Goal: Task Accomplishment & Management: Manage account settings

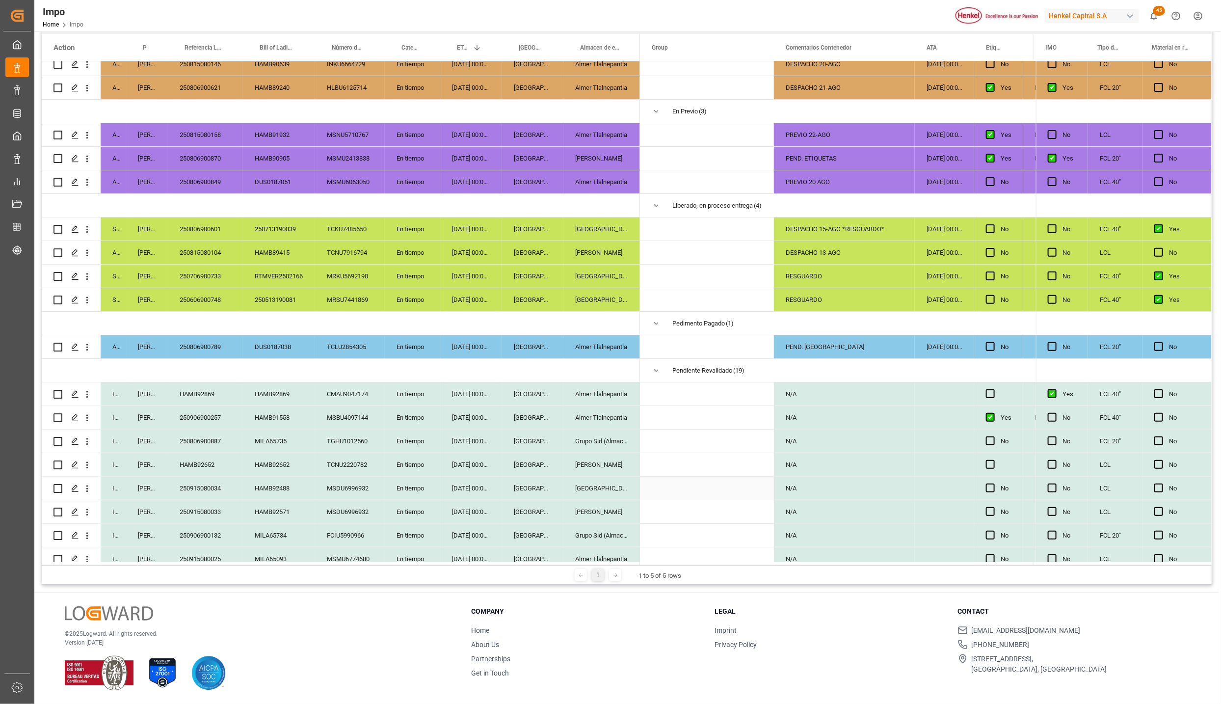
scroll to position [374, 0]
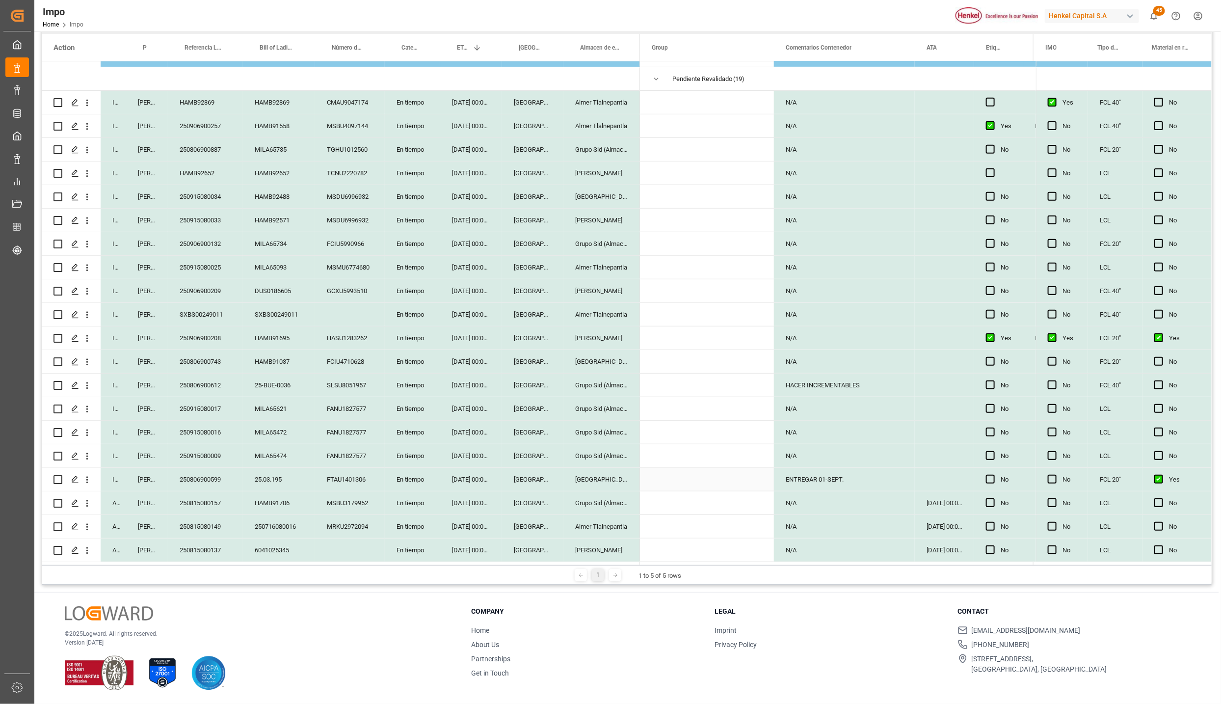
click at [464, 473] on div "19-08-2025 00:00:00" at bounding box center [471, 479] width 62 height 23
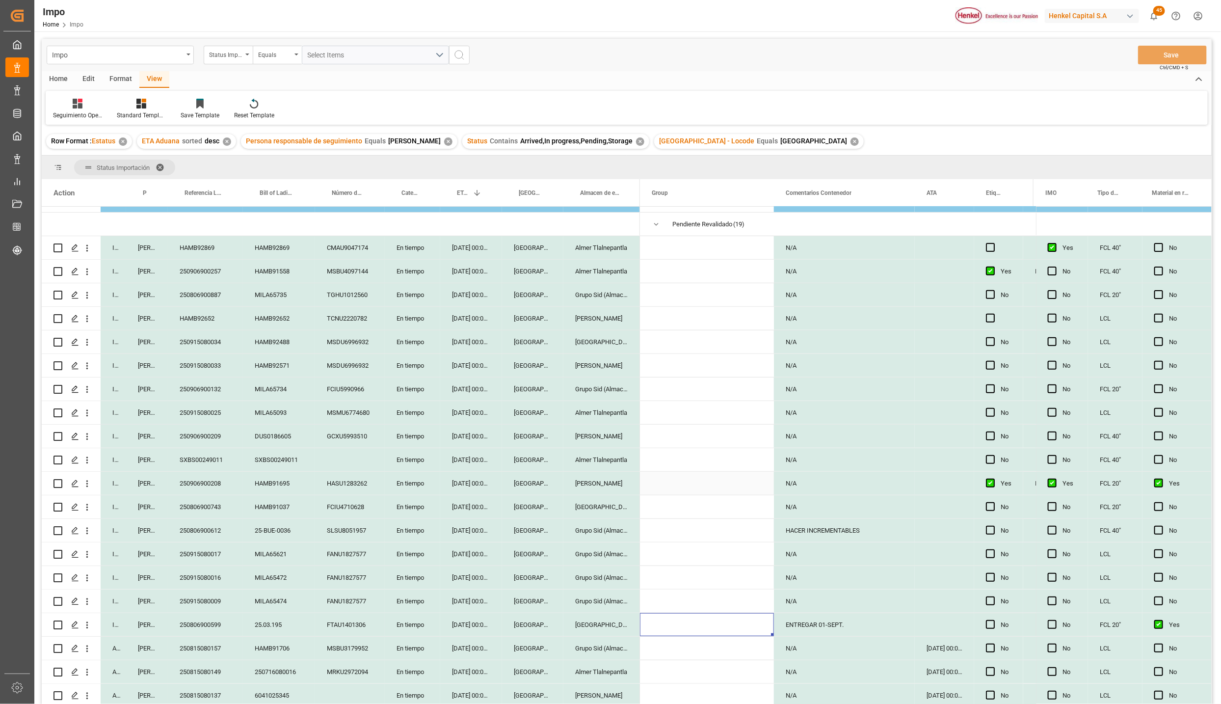
scroll to position [227, 0]
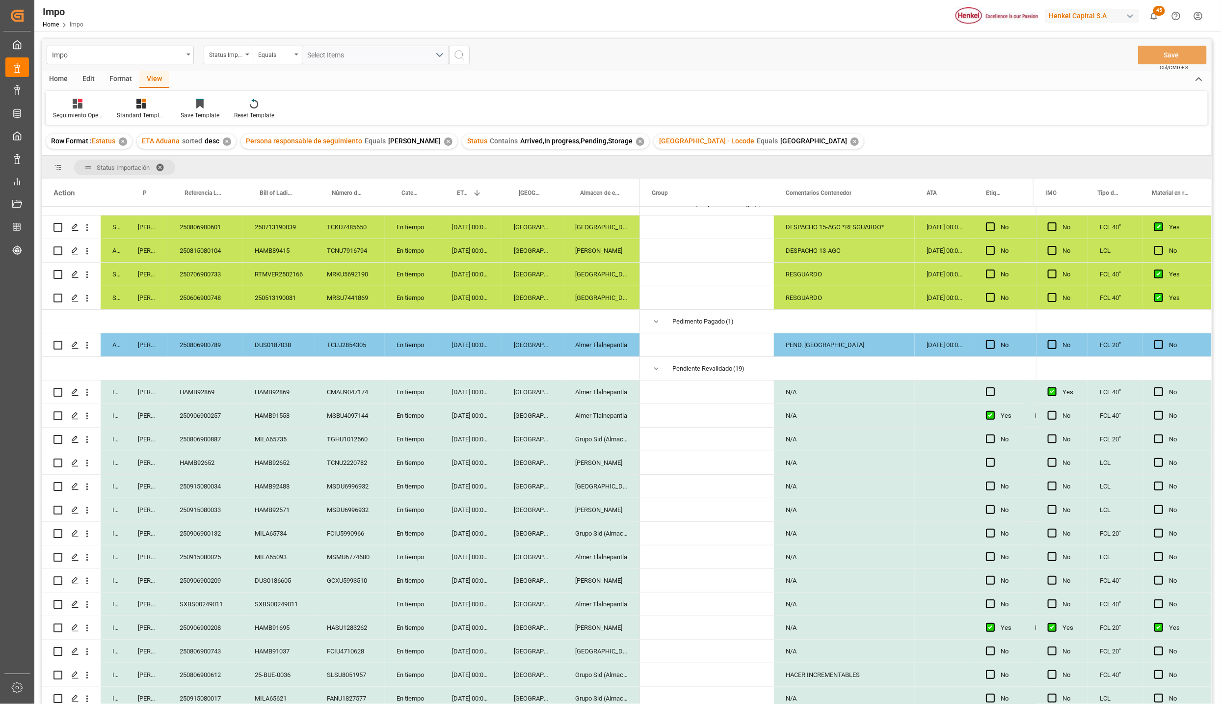
click at [158, 165] on span at bounding box center [164, 167] width 16 height 9
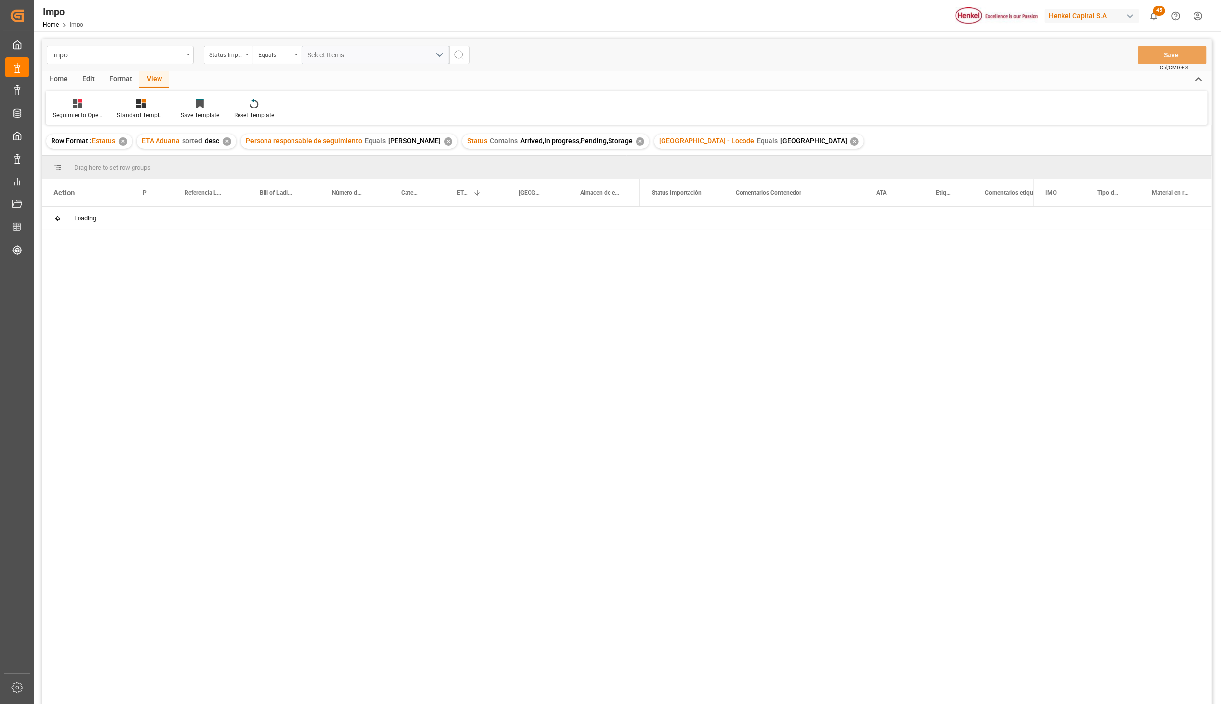
scroll to position [0, 0]
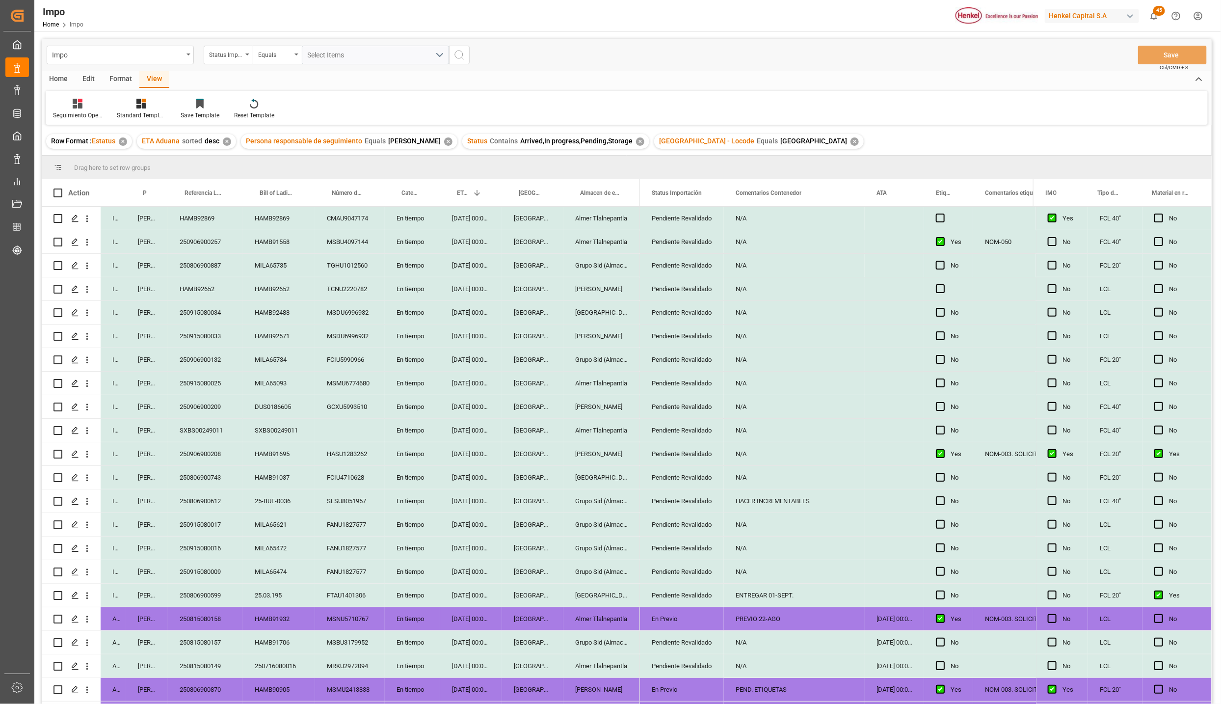
click at [694, 592] on div "Pendiente Revalidado" at bounding box center [682, 595] width 60 height 23
click at [709, 606] on div "Pendiente Revalidado" at bounding box center [682, 600] width 68 height 19
click at [709, 601] on icon "open menu" at bounding box center [706, 601] width 12 height 12
click at [689, 659] on div "Revalidado" at bounding box center [694, 663] width 92 height 34
type input "Revalidado"
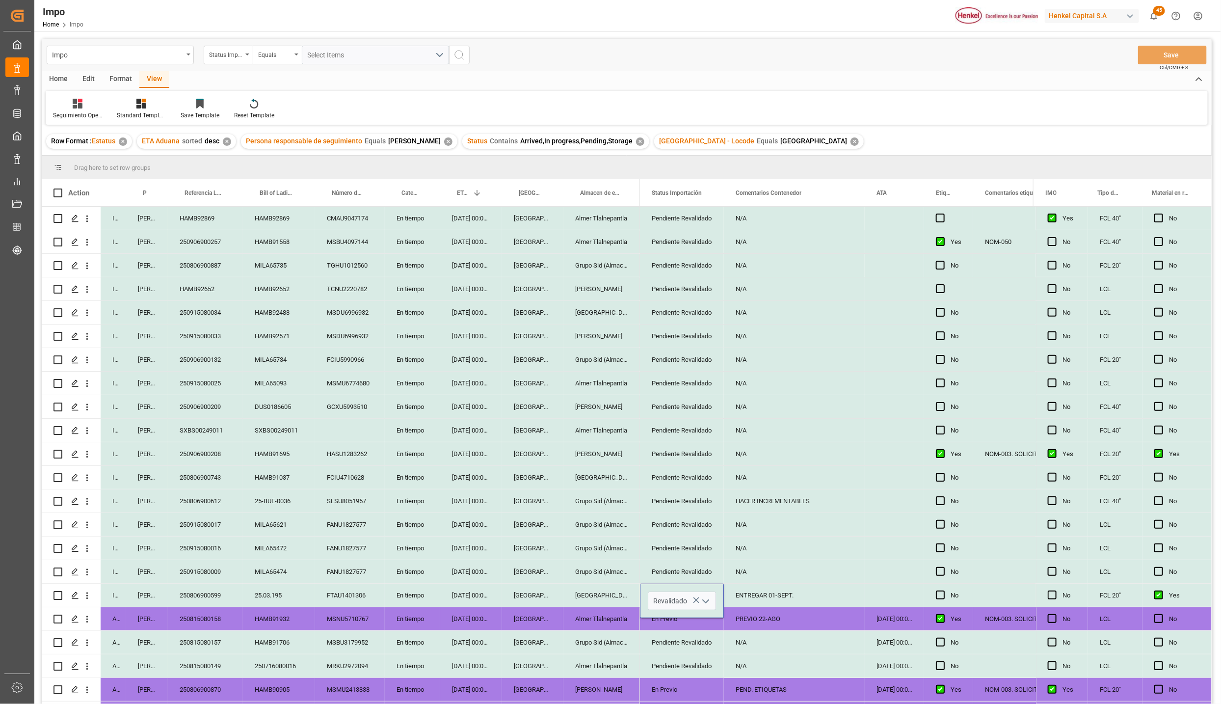
click at [739, 652] on div "N/A" at bounding box center [794, 642] width 141 height 23
click at [763, 595] on div "ENTREGAR 01-SEPT." at bounding box center [794, 594] width 141 height 23
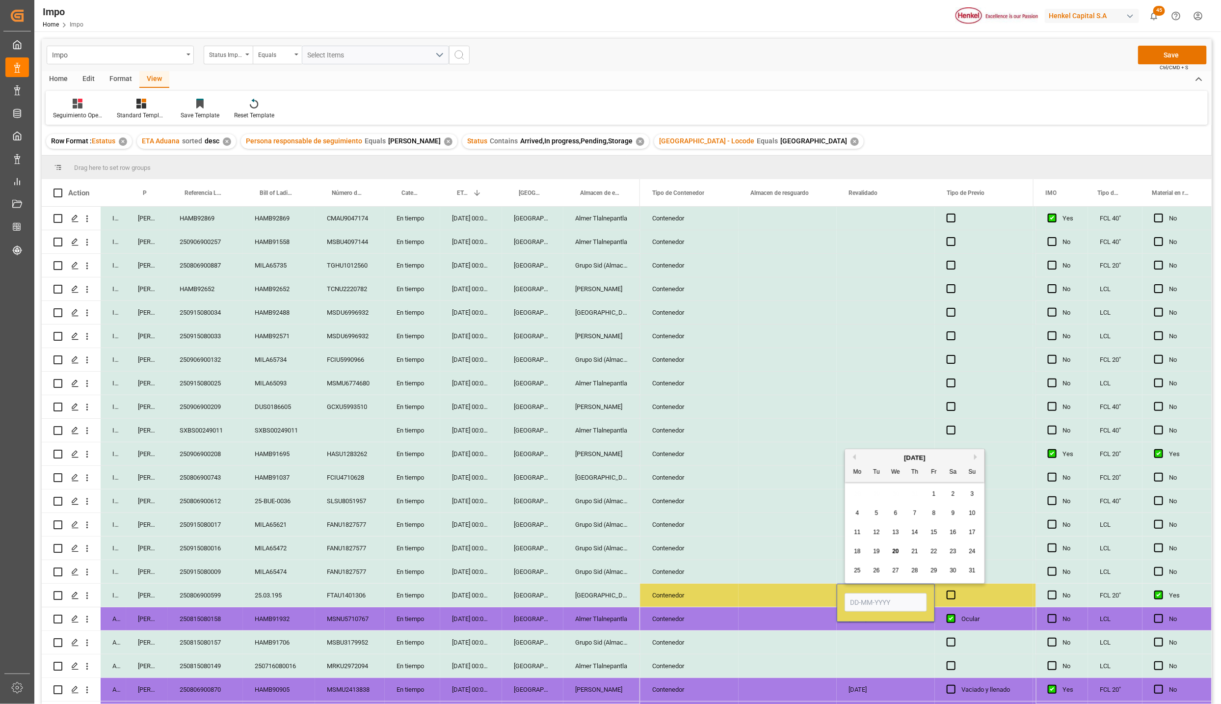
type input "1"
type input "20-08-2025"
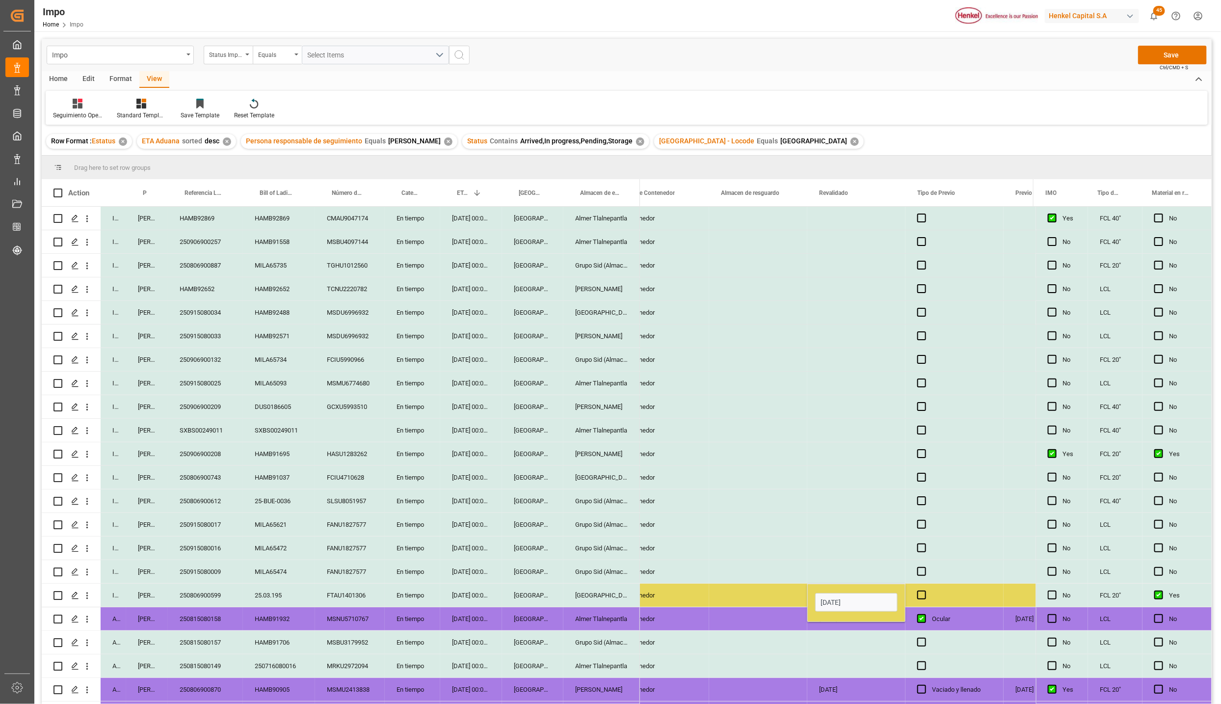
click at [714, 580] on div "Press SPACE to select this row." at bounding box center [758, 571] width 98 height 23
click at [850, 597] on div "20-08-2025" at bounding box center [856, 594] width 98 height 23
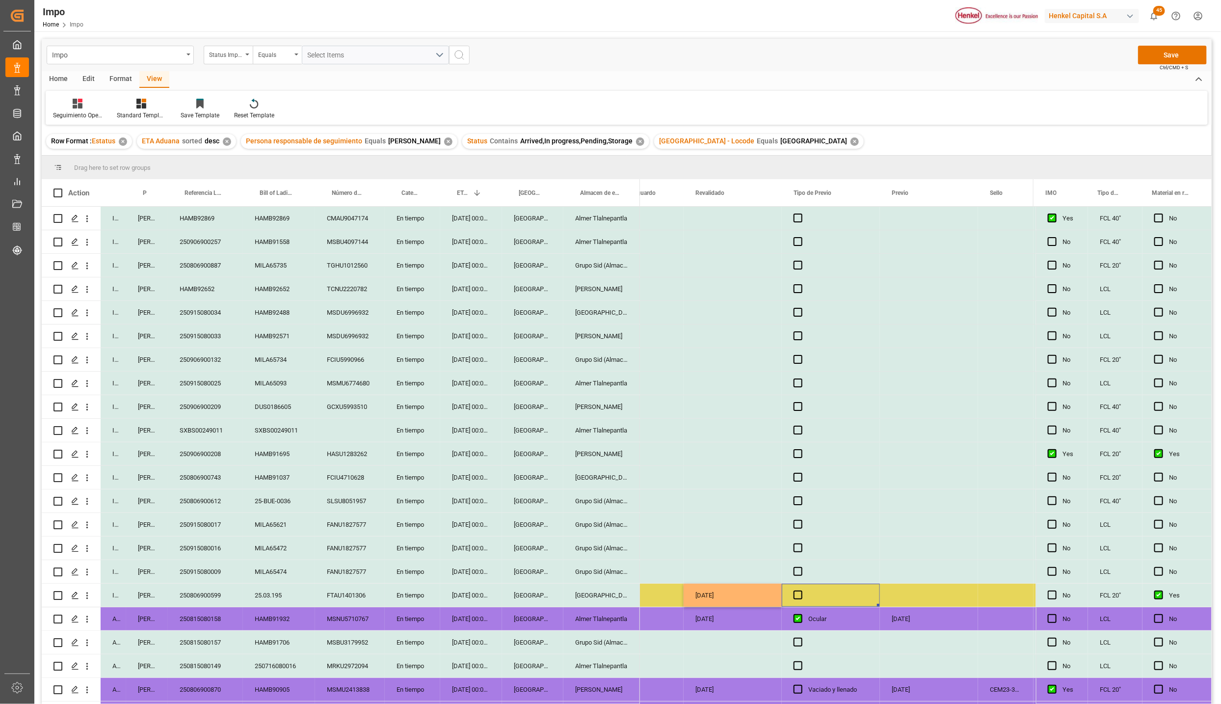
click at [795, 594] on span "Press SPACE to select this row." at bounding box center [797, 594] width 9 height 9
click at [801, 590] on input "Press SPACE to select this row." at bounding box center [801, 590] width 0 height 0
click at [891, 592] on div "Press SPACE to select this row." at bounding box center [929, 594] width 98 height 23
click at [896, 592] on div "Press SPACE to select this row." at bounding box center [929, 594] width 98 height 23
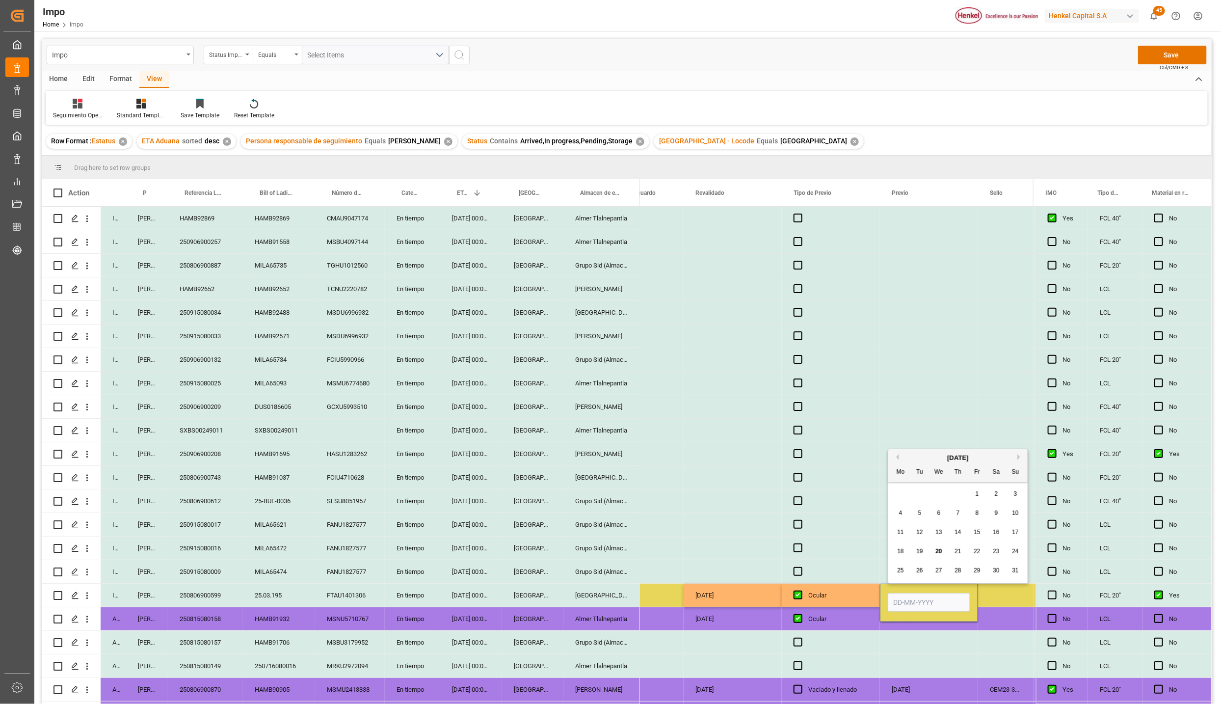
click at [897, 597] on input "Press SPACE to select this row." at bounding box center [929, 602] width 82 height 19
type input "[DATE]"
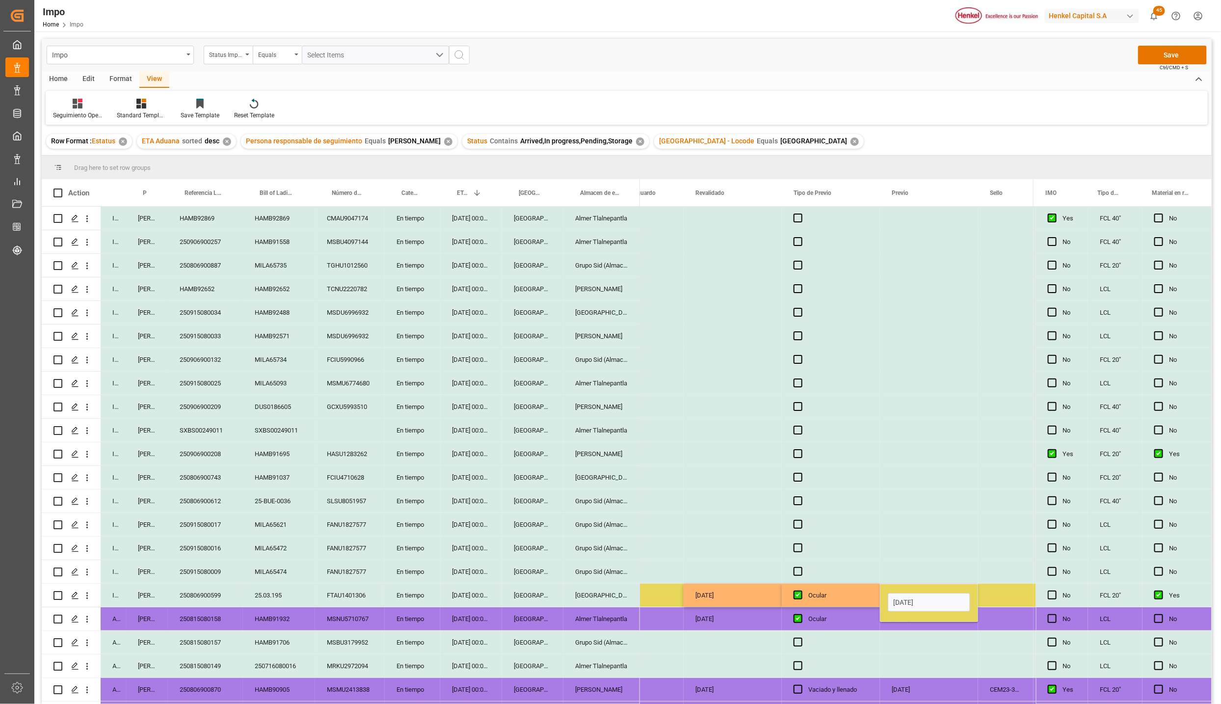
click at [846, 555] on div "Press SPACE to select this row." at bounding box center [831, 547] width 98 height 23
click at [880, 600] on div "[DATE]" at bounding box center [929, 594] width 98 height 23
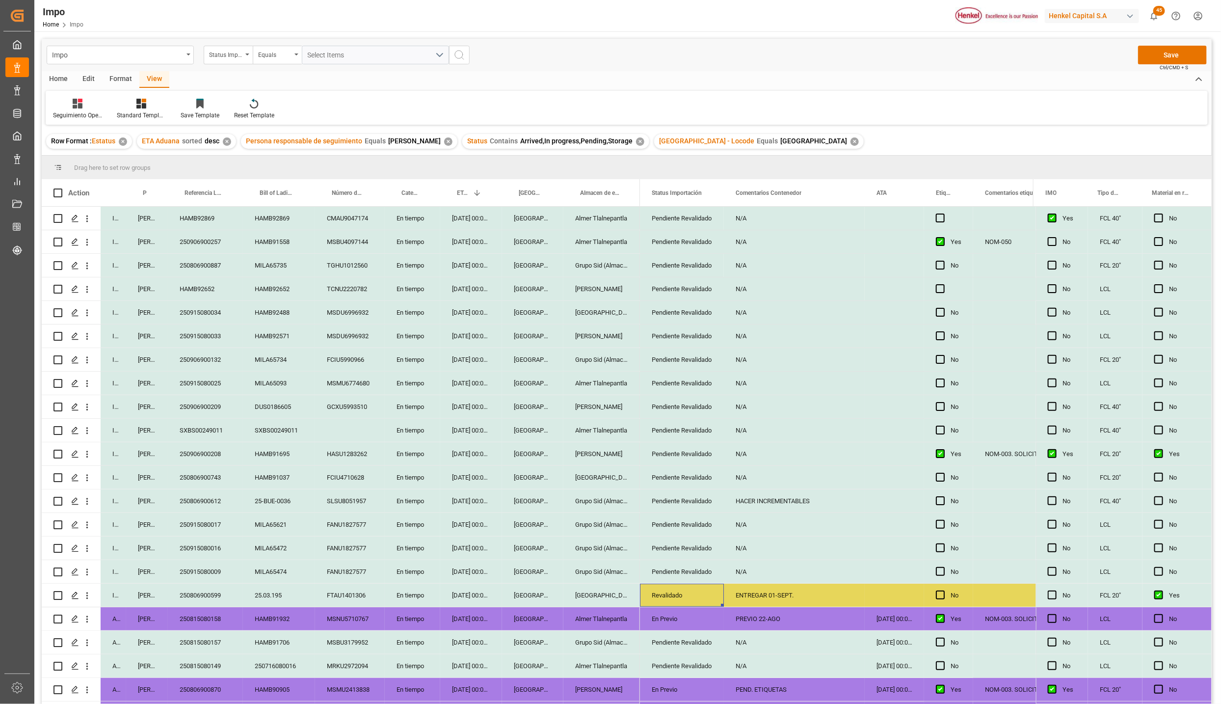
click at [674, 590] on div "Revalidado" at bounding box center [682, 595] width 60 height 23
click at [707, 601] on polyline "open menu" at bounding box center [706, 601] width 6 height 3
click at [668, 629] on div "En Previo" at bounding box center [694, 634] width 92 height 34
type input "En Previo"
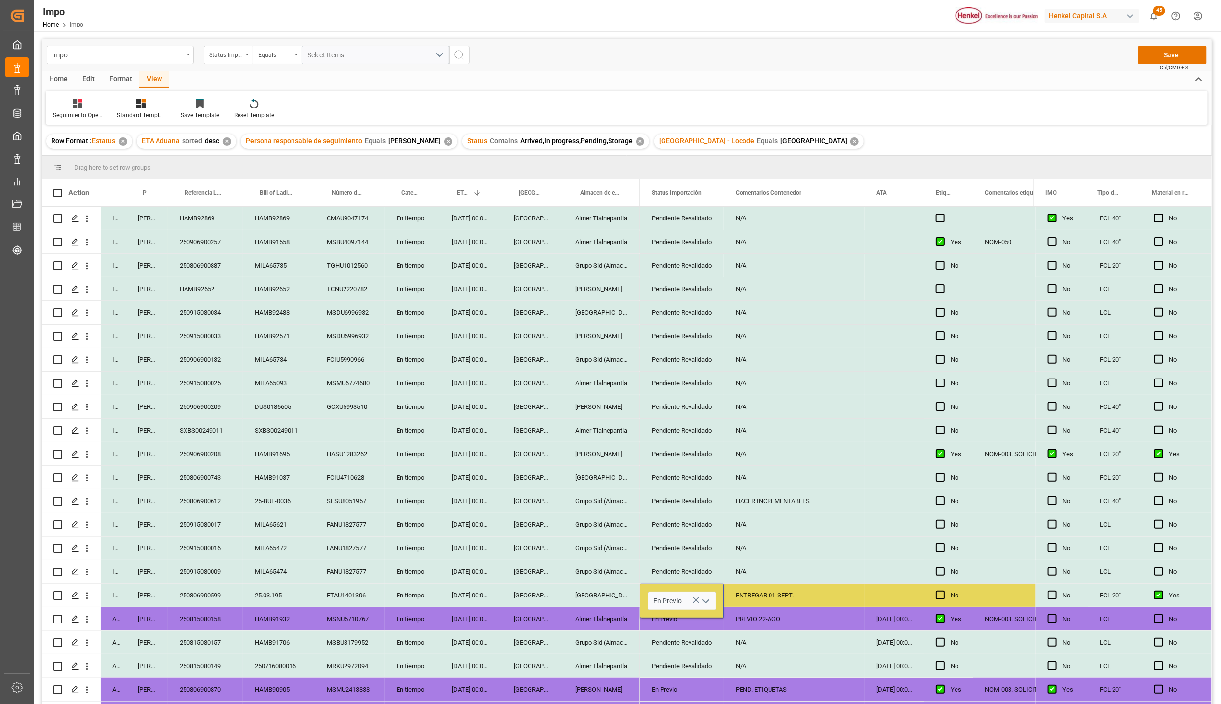
click at [608, 644] on div "Grupo Sid (Almacenaje y Distribucion AVIOR)" at bounding box center [601, 642] width 77 height 23
click at [736, 589] on div "ENTREGAR 01-SEPT." at bounding box center [794, 594] width 141 height 23
click at [804, 595] on div "ENTREGAR 01-SEPT." at bounding box center [794, 594] width 141 height 23
click at [737, 598] on input "ENTREGAR 01-SEPT." at bounding box center [794, 600] width 125 height 19
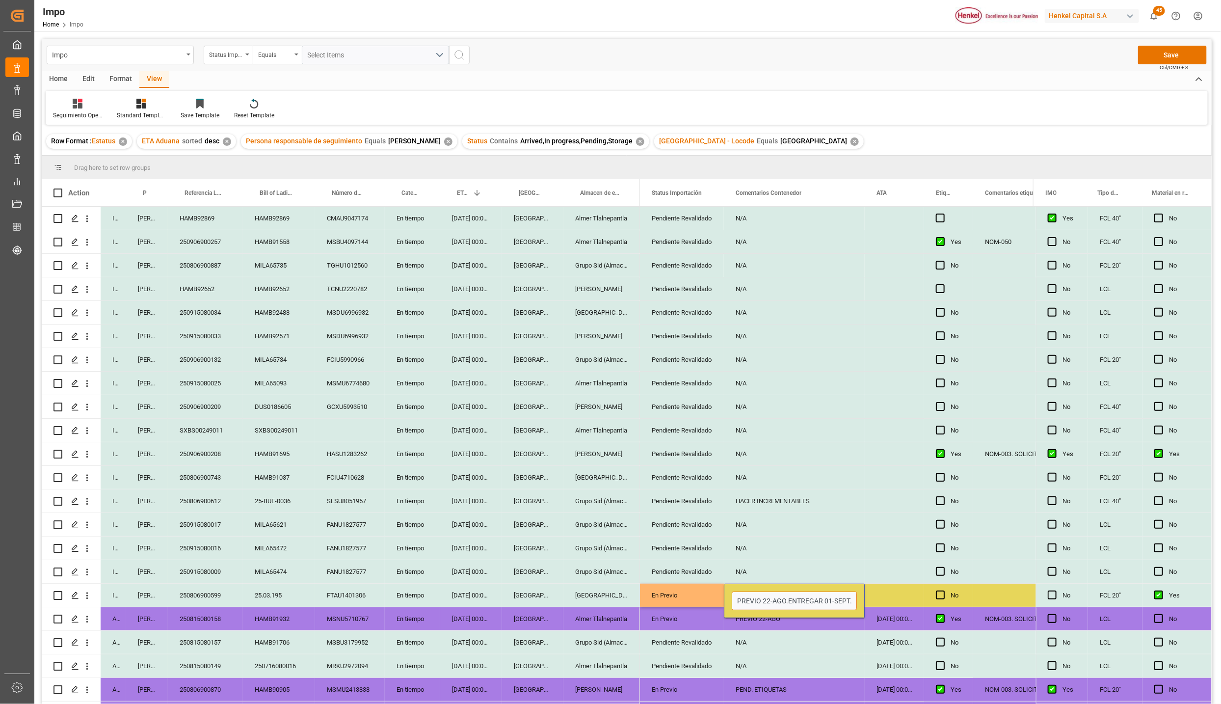
type input "PREVIO 22-AGO. ENTREGAR 01-SEPT."
click at [1183, 49] on button "Save" at bounding box center [1172, 55] width 69 height 19
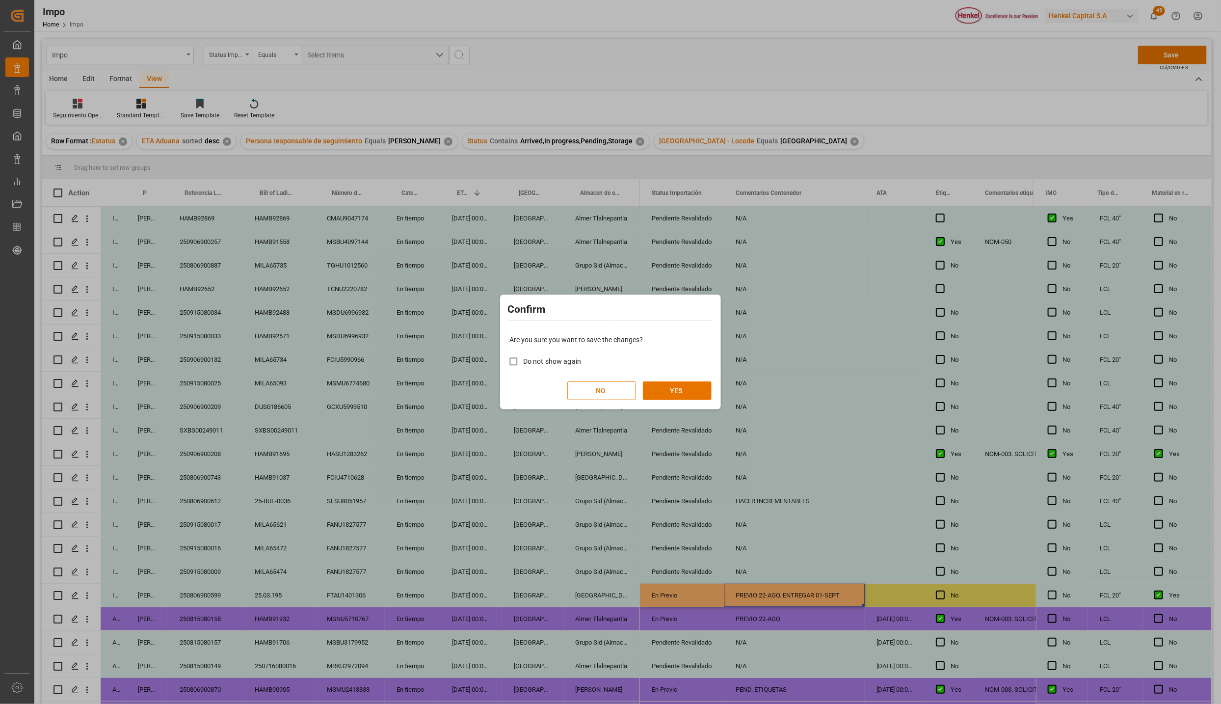
click at [712, 393] on div "Are you sure you want to save the changes? Do not show again NO YES" at bounding box center [610, 367] width 216 height 79
click at [689, 395] on button "YES" at bounding box center [677, 390] width 69 height 19
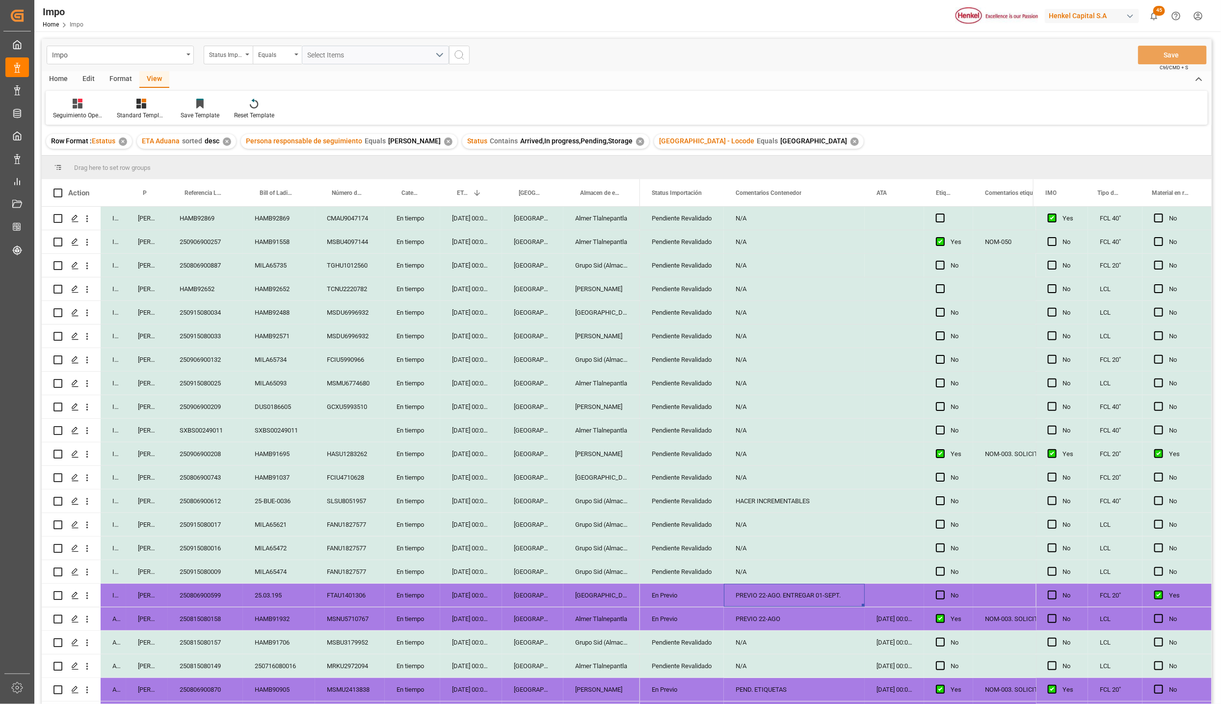
scroll to position [256, 0]
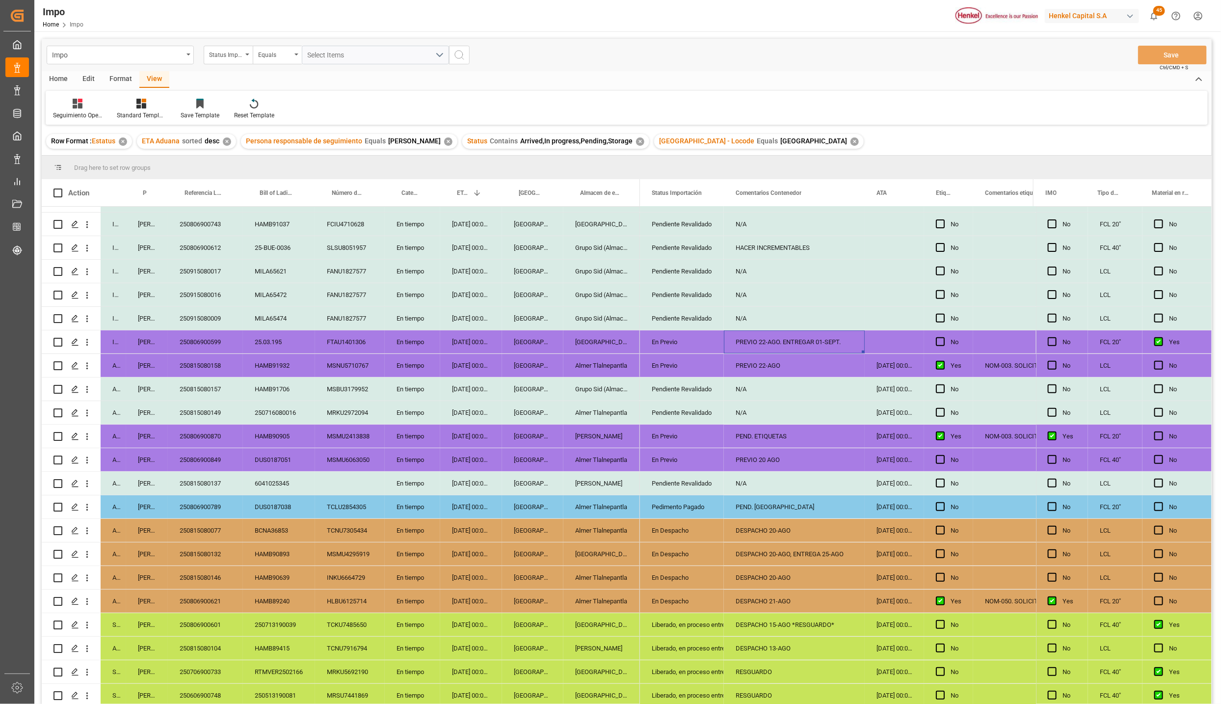
click at [587, 448] on div "Almer Tlalnepantla" at bounding box center [601, 459] width 77 height 23
click at [90, 458] on icon "open menu" at bounding box center [87, 460] width 10 height 10
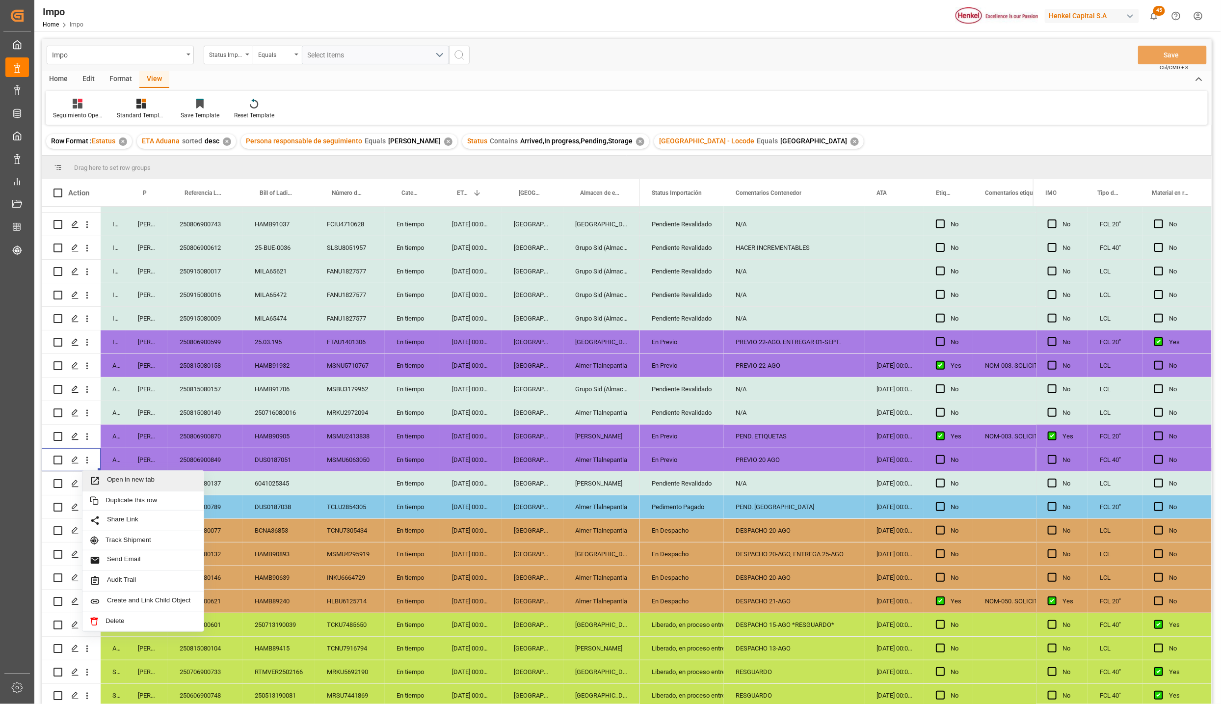
click at [102, 475] on span "Press SPACE to select this row." at bounding box center [98, 480] width 17 height 10
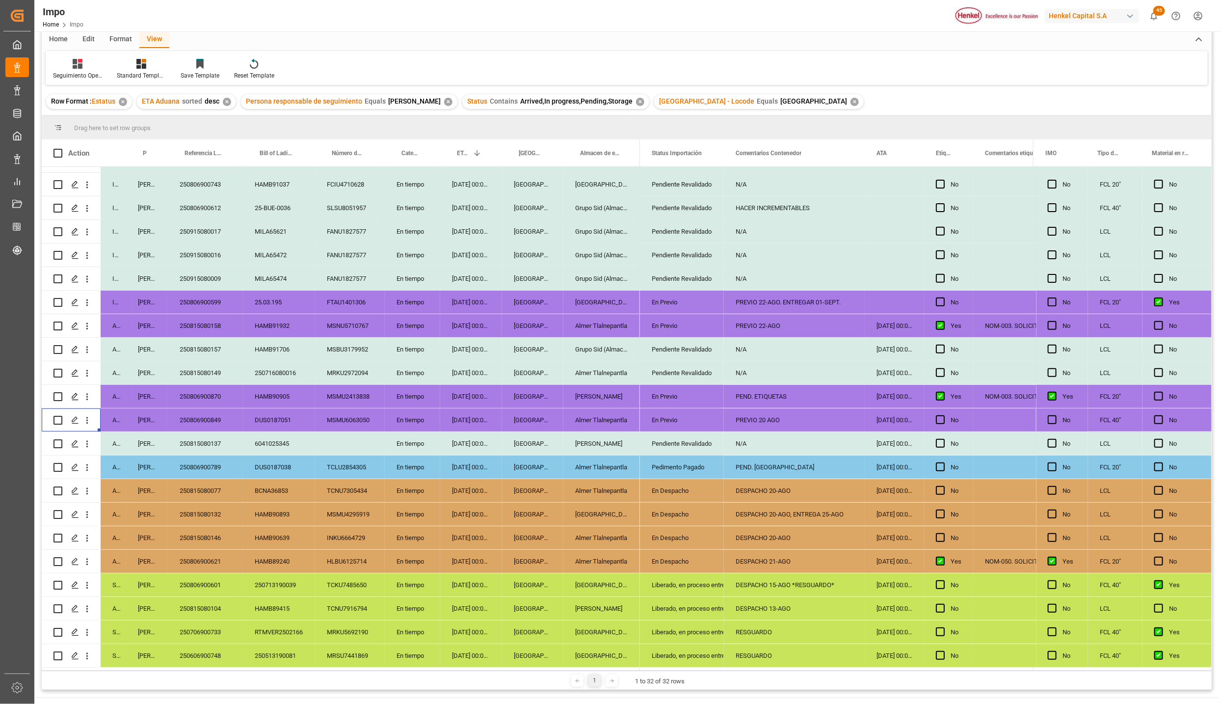
scroll to position [146, 0]
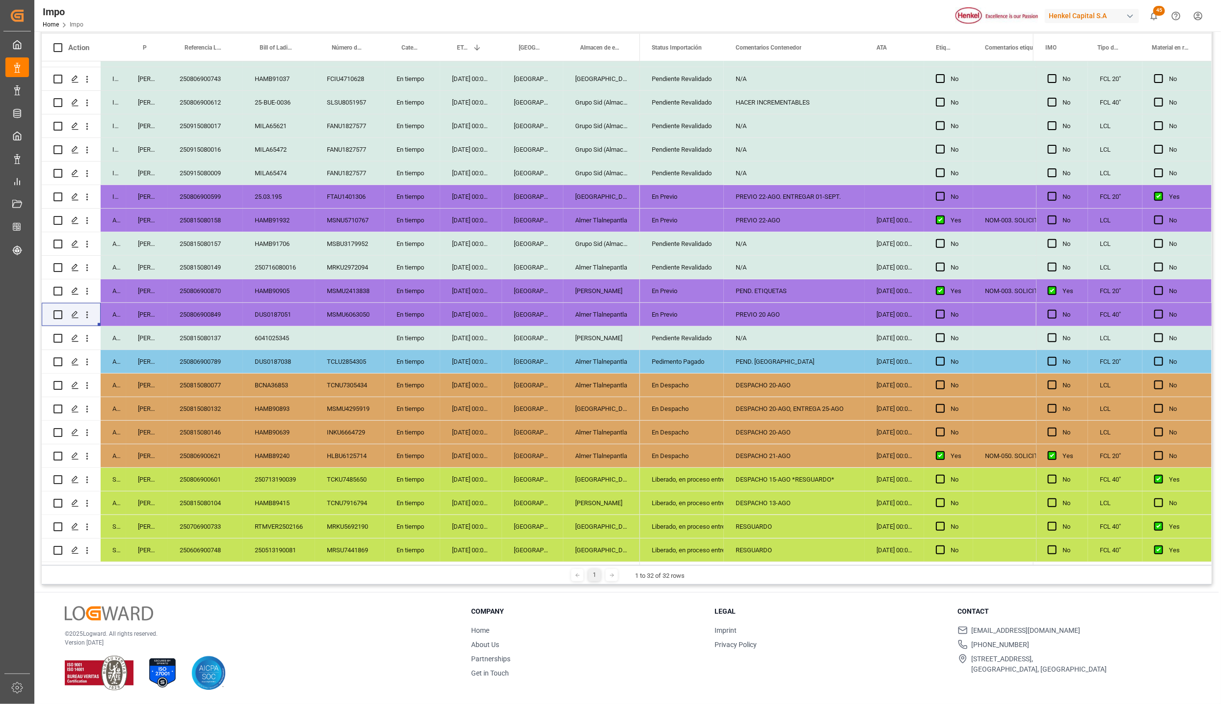
click at [657, 308] on div "En Previo" at bounding box center [682, 314] width 60 height 23
click at [707, 319] on icon "open menu" at bounding box center [706, 321] width 12 height 12
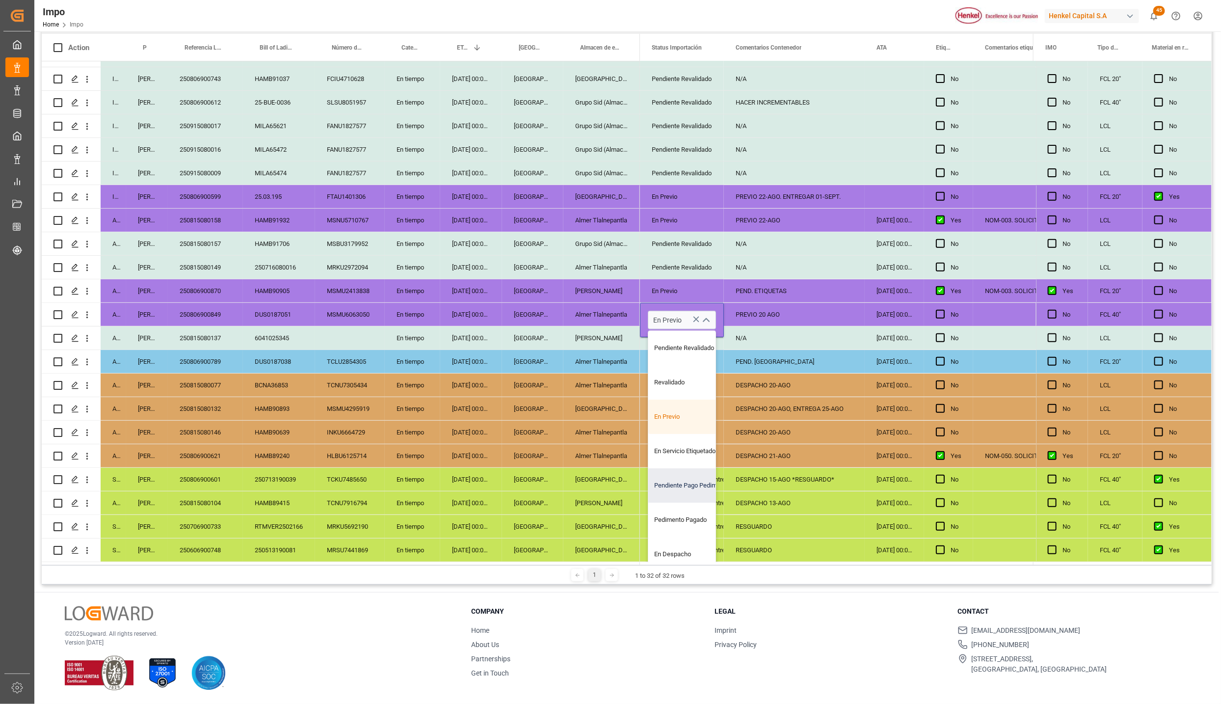
scroll to position [66, 0]
click at [680, 480] on div "En Despacho" at bounding box center [694, 491] width 92 height 34
type input "En Despacho"
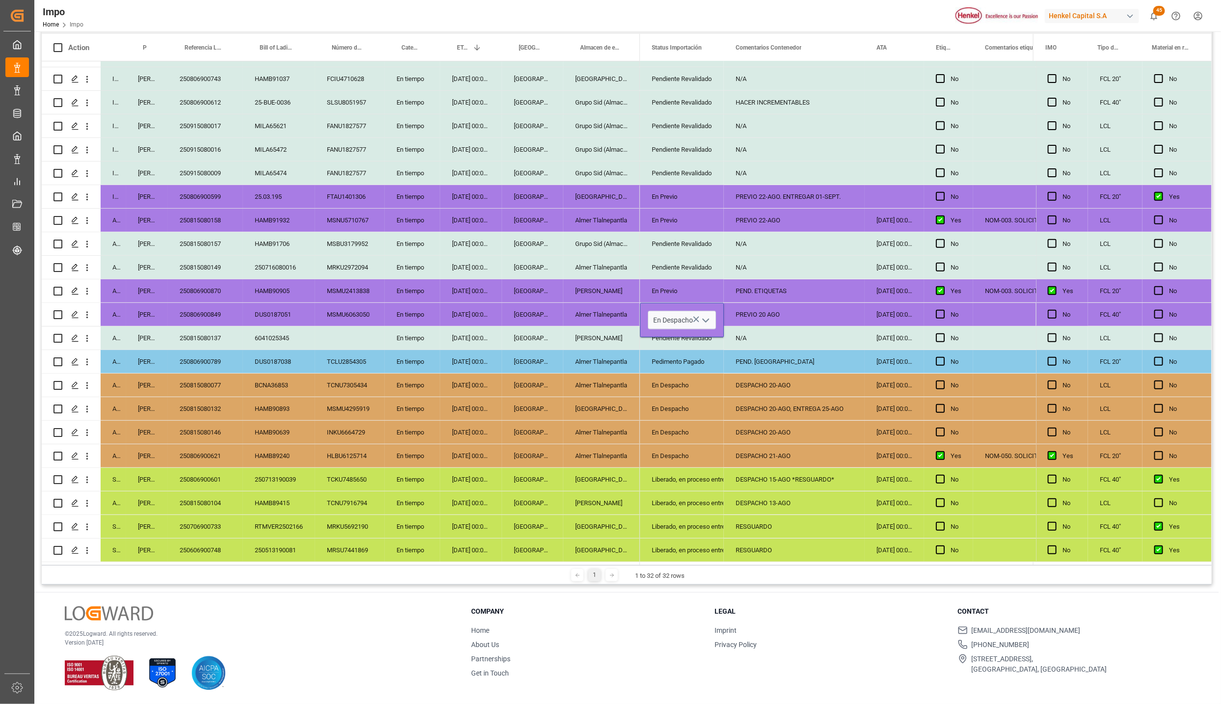
click at [738, 412] on div "DESPACHO 20-AGO, ENTREGA 25-AGO" at bounding box center [794, 408] width 141 height 23
click at [784, 312] on div "PREVIO 20 AGO" at bounding box center [794, 314] width 141 height 23
click at [785, 312] on div "PREVIO 20 AGO" at bounding box center [794, 314] width 141 height 23
type input "DESPACHO 21-08"
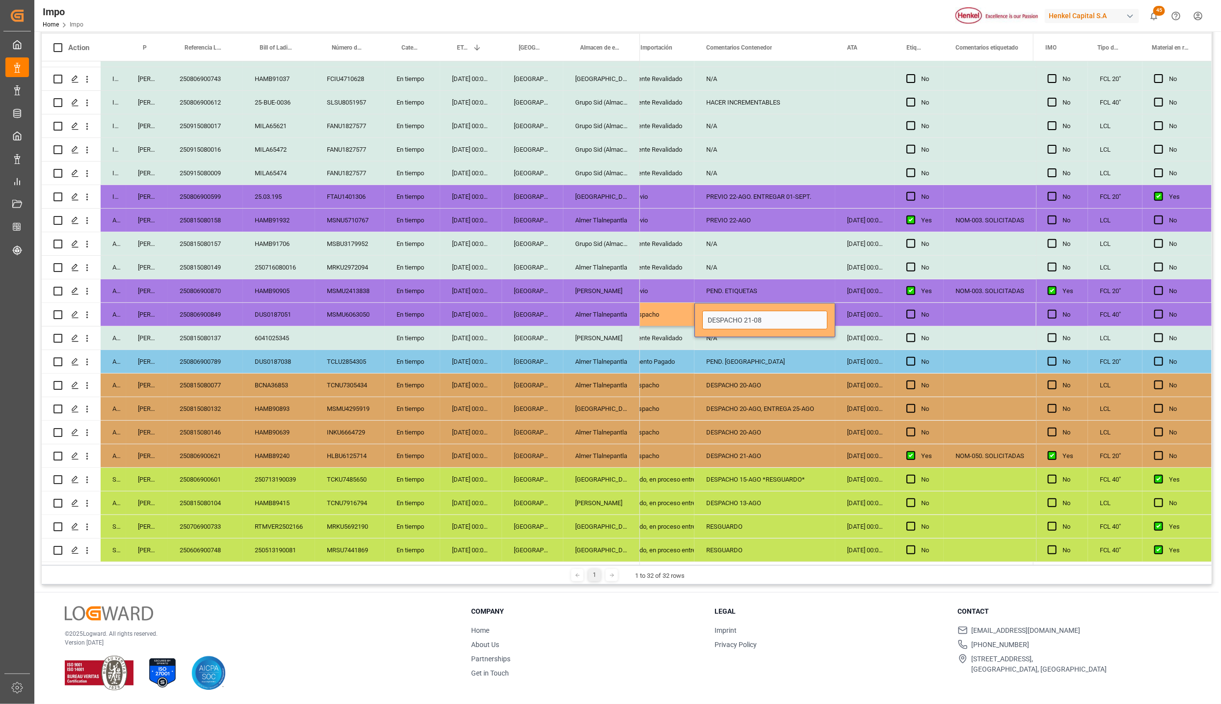
click at [788, 311] on input "DESPACHO 21-08" at bounding box center [764, 320] width 125 height 19
type input "DESPACHO 21-AGO"
click at [885, 308] on div "[DATE] 00:00:00" at bounding box center [864, 314] width 59 height 23
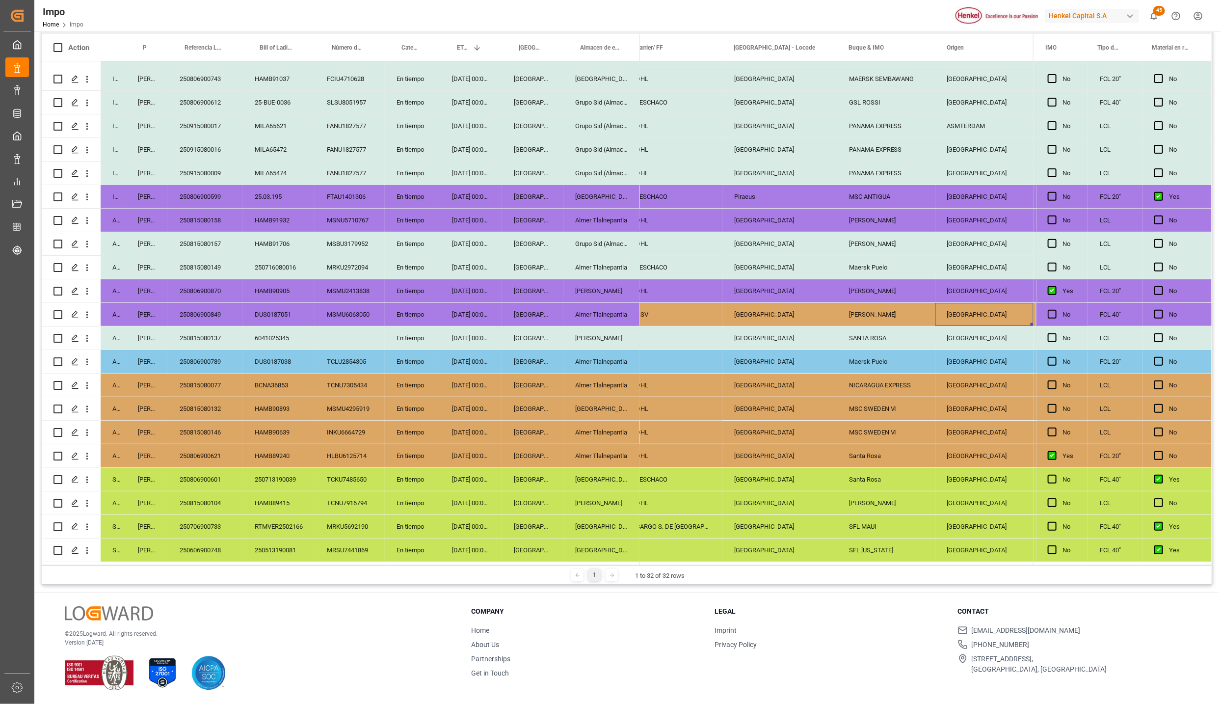
scroll to position [0, 1066]
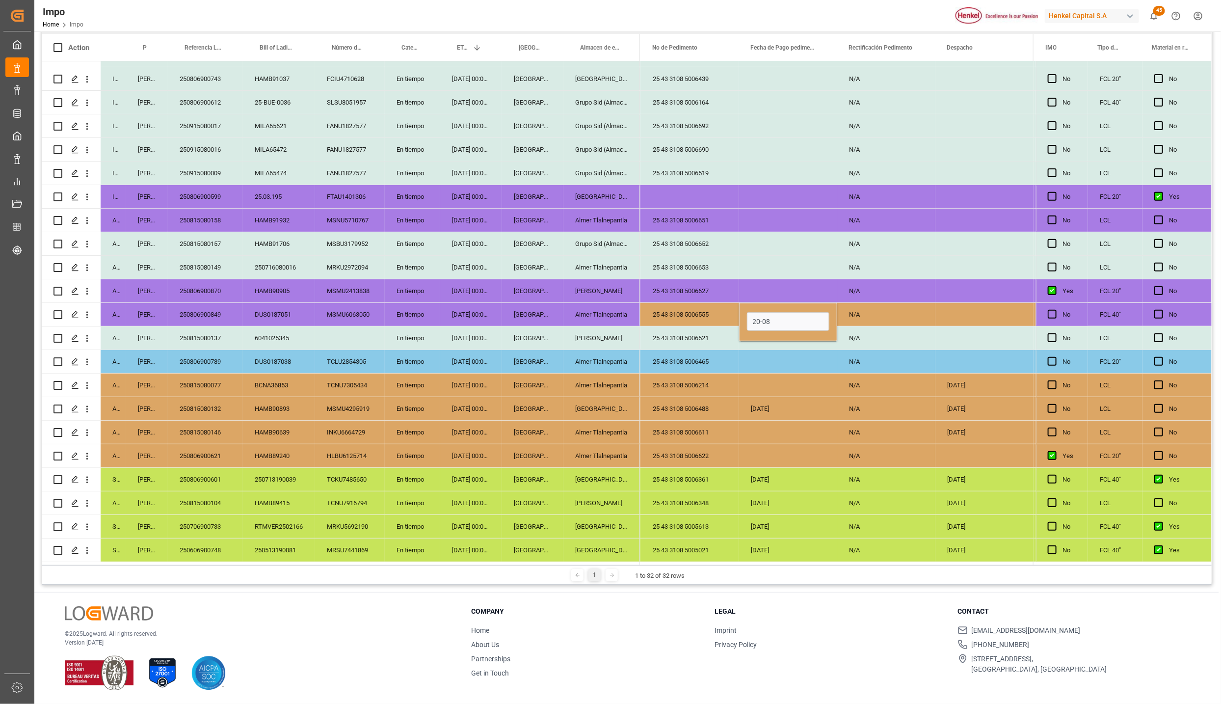
type input "20-08-2025"
click at [916, 309] on div "N/A" at bounding box center [886, 314] width 98 height 23
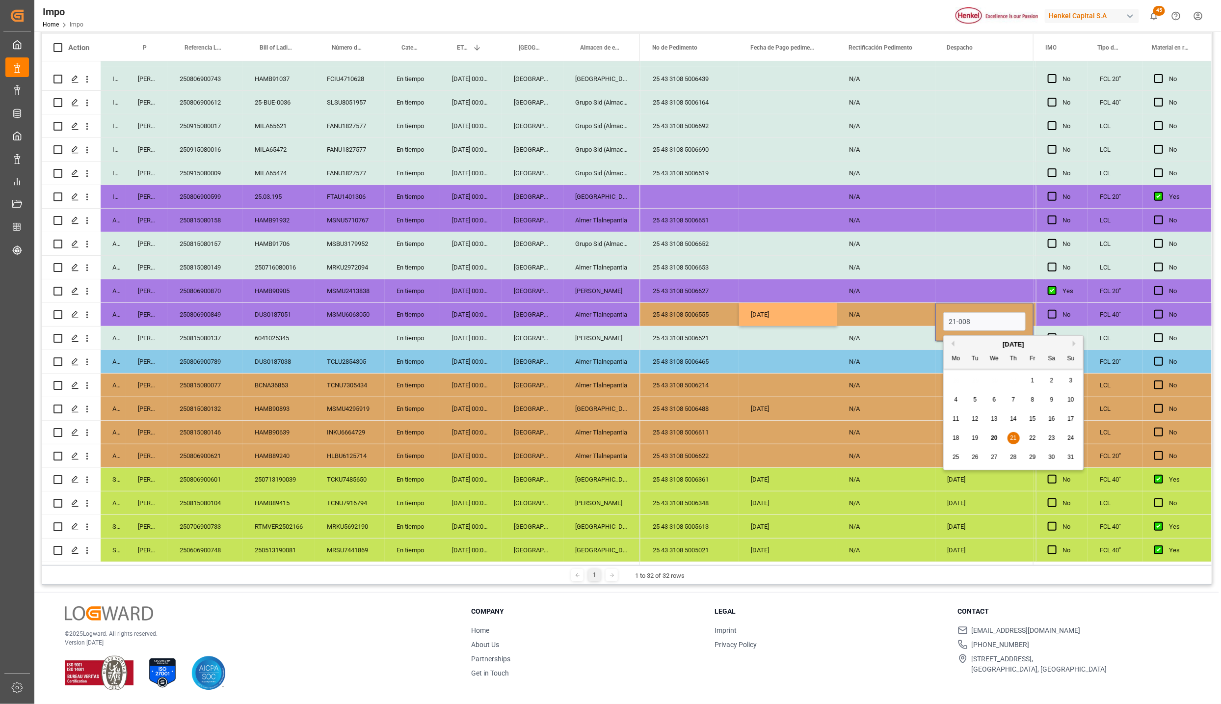
type input "21-08-2025"
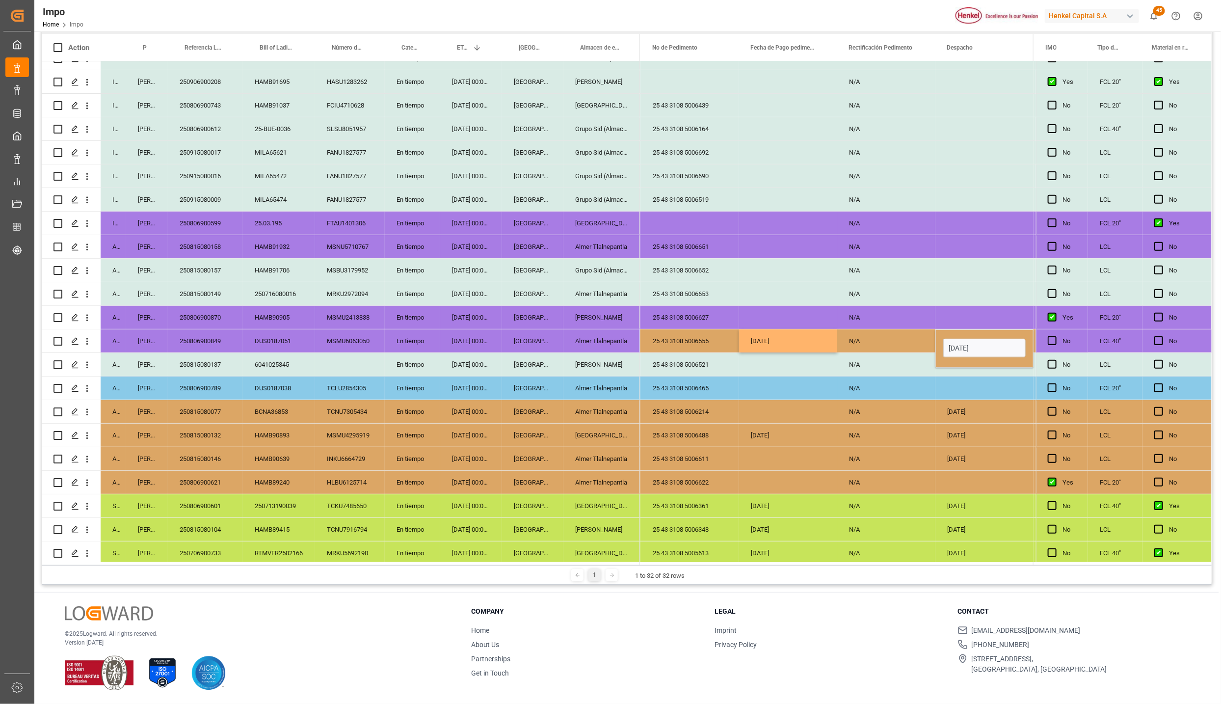
click at [890, 335] on div "N/A" at bounding box center [886, 340] width 98 height 23
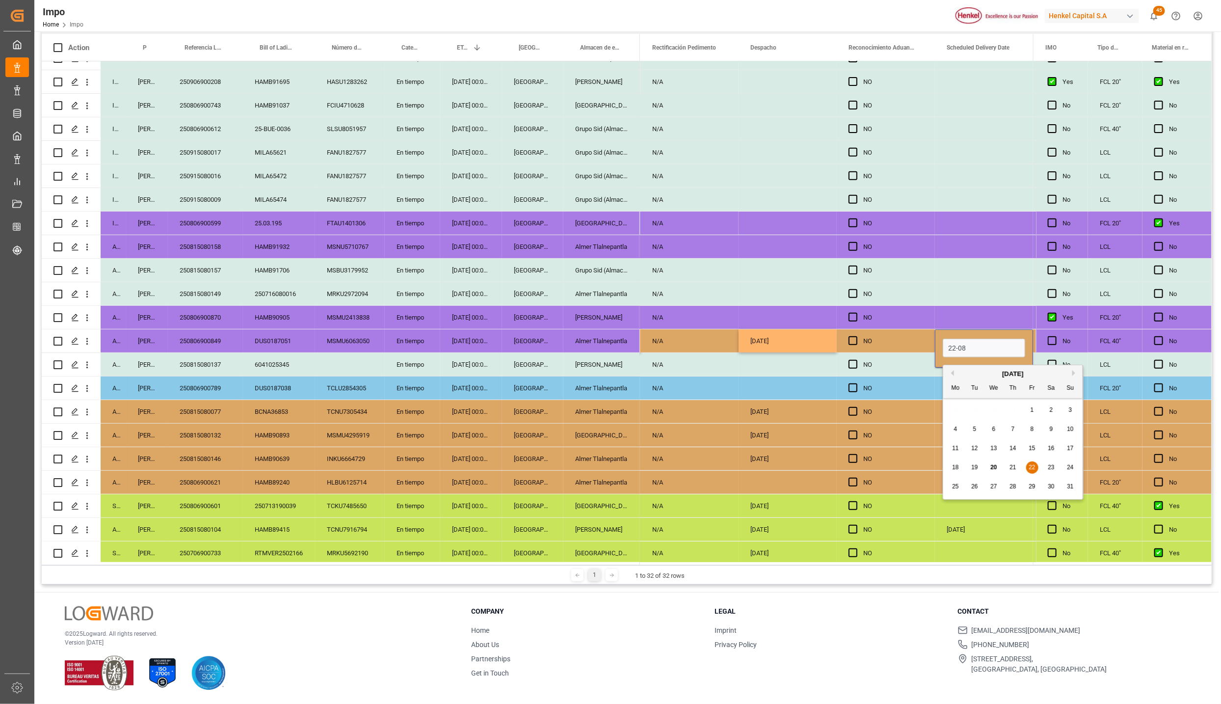
type input "[DATE]"
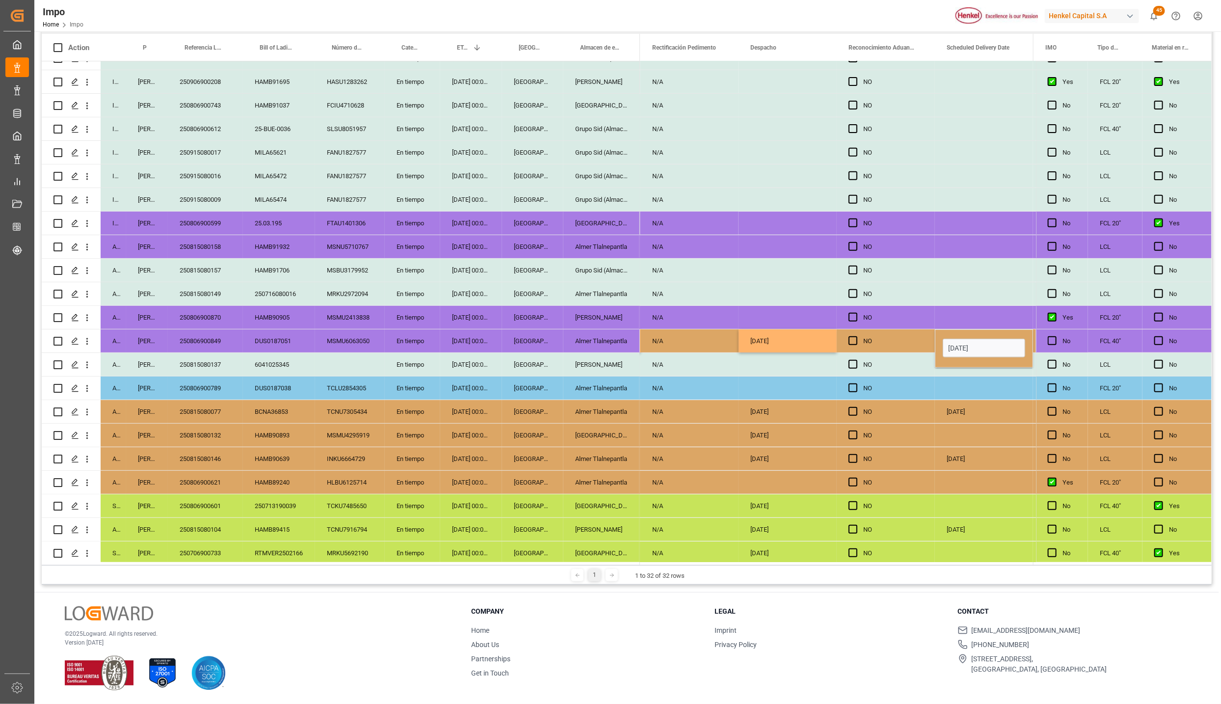
click at [834, 453] on div "20-08-2025" at bounding box center [787, 458] width 98 height 23
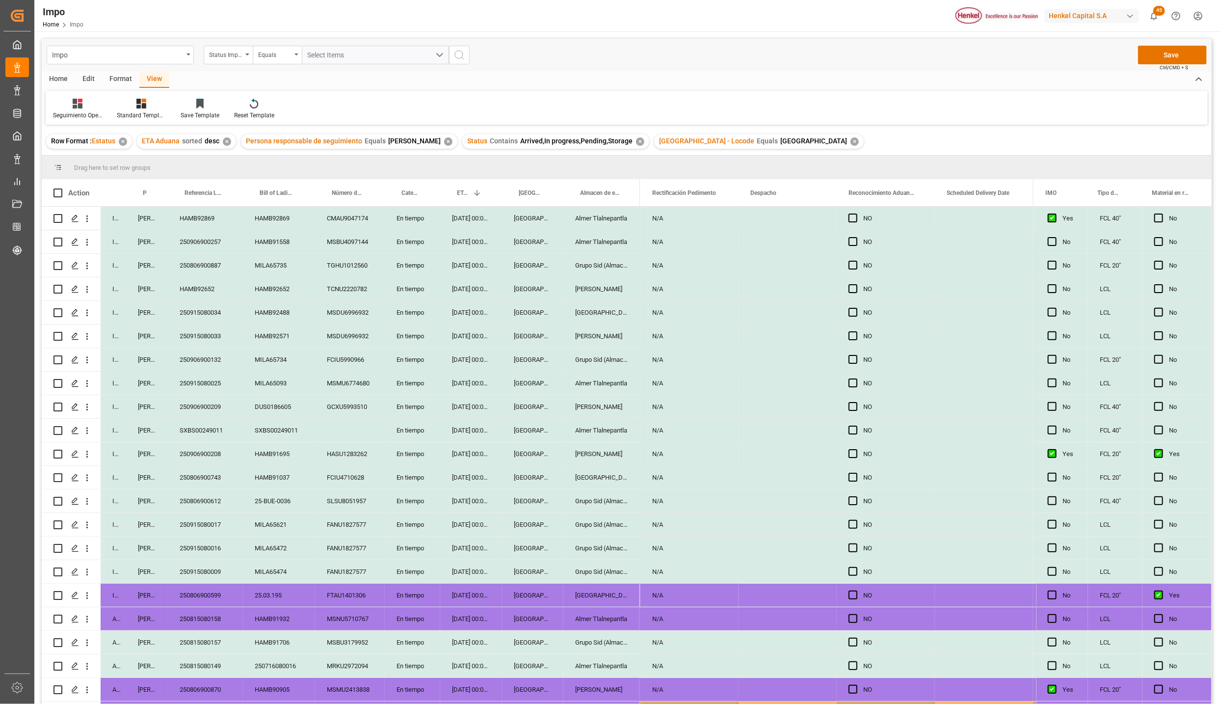
click at [1156, 68] on div "Impo Status Importación Equals Select Items Save Ctrl/CMD + S" at bounding box center [627, 55] width 1170 height 32
click at [1160, 56] on button "Save" at bounding box center [1172, 55] width 69 height 19
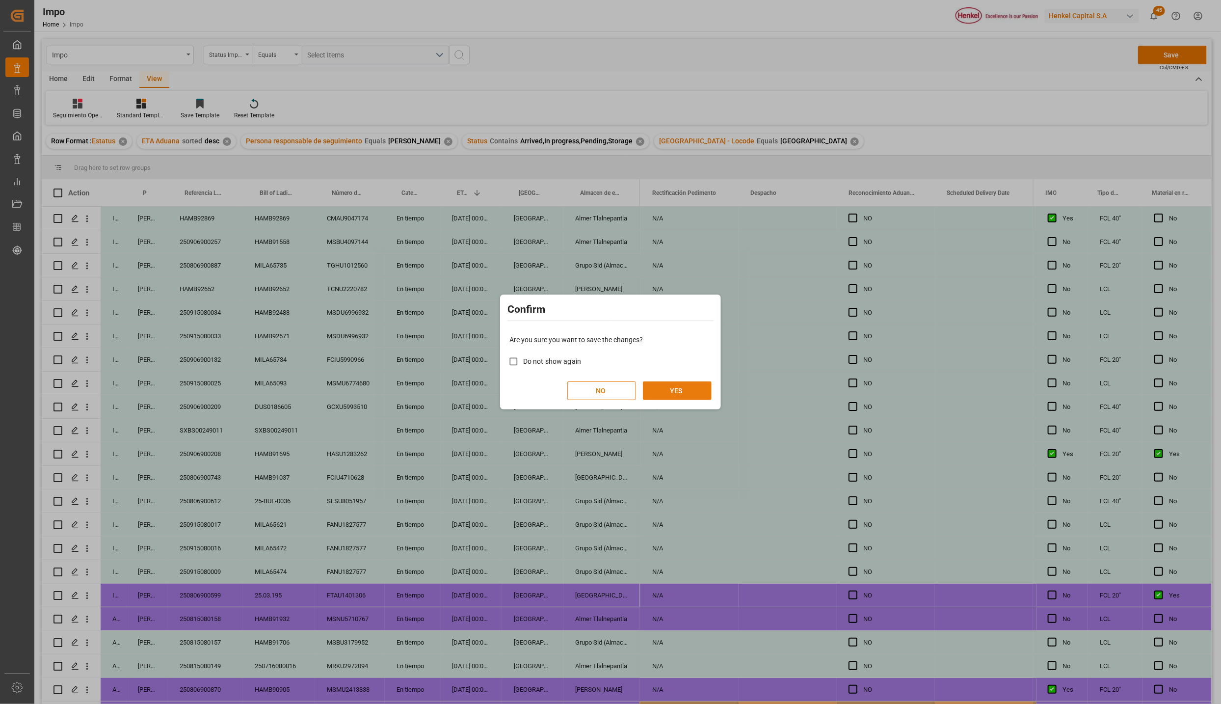
click at [664, 392] on button "YES" at bounding box center [677, 390] width 69 height 19
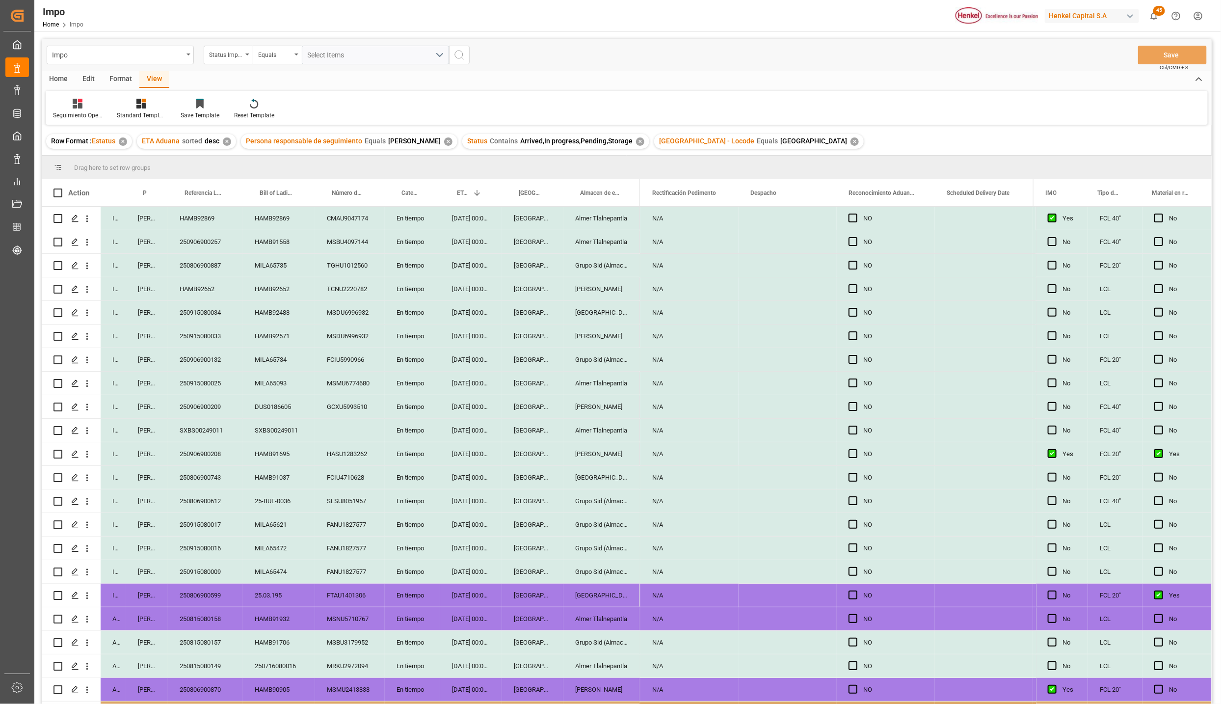
scroll to position [256, 0]
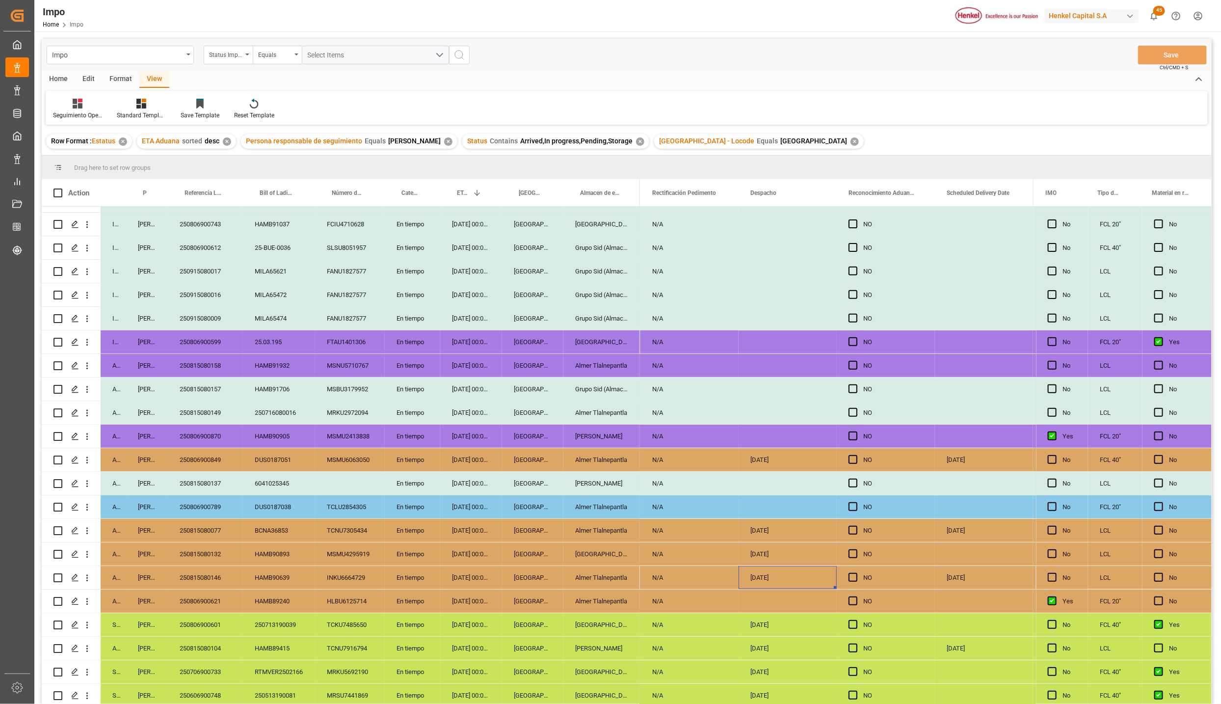
click at [608, 589] on div "Almer Tlalnepantla" at bounding box center [601, 600] width 77 height 23
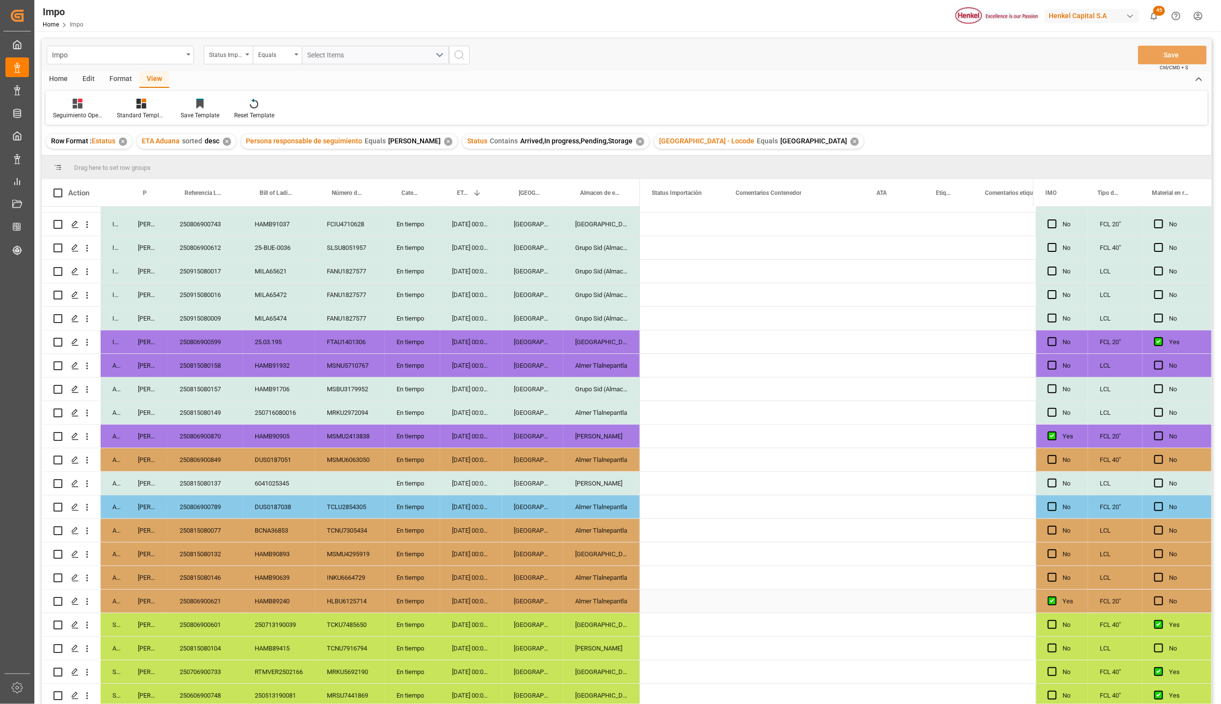
scroll to position [0, 0]
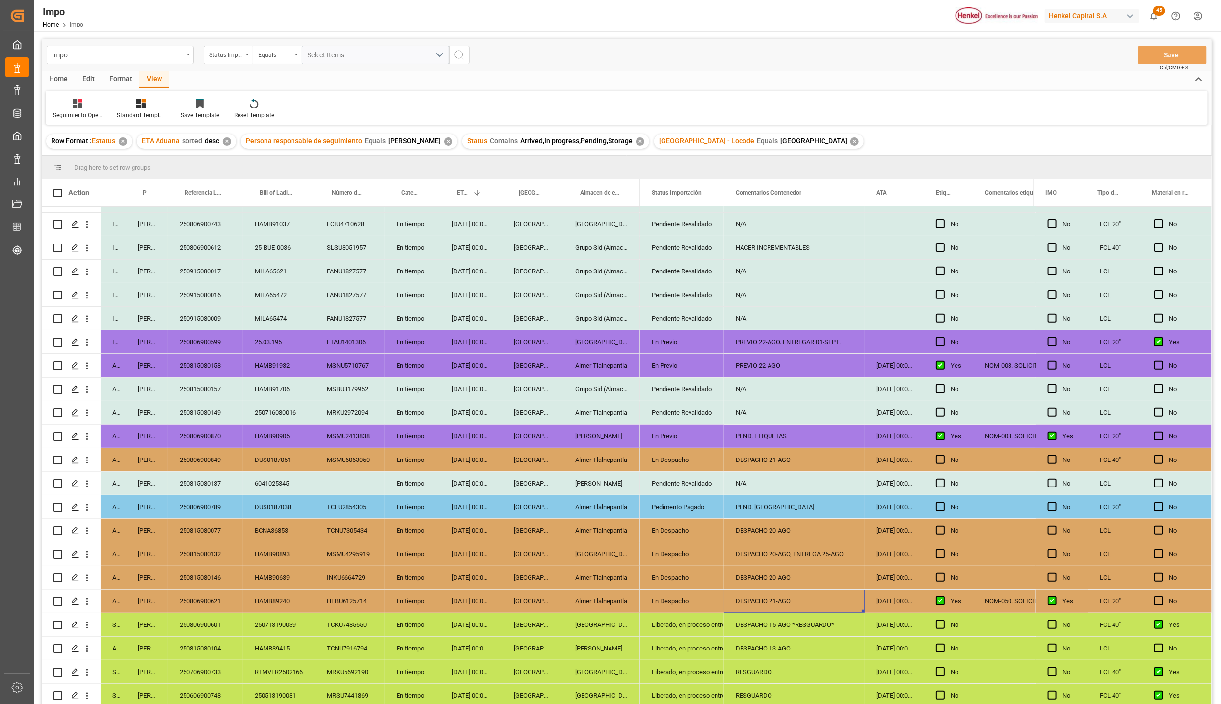
click at [212, 594] on div "250806900621" at bounding box center [205, 600] width 75 height 23
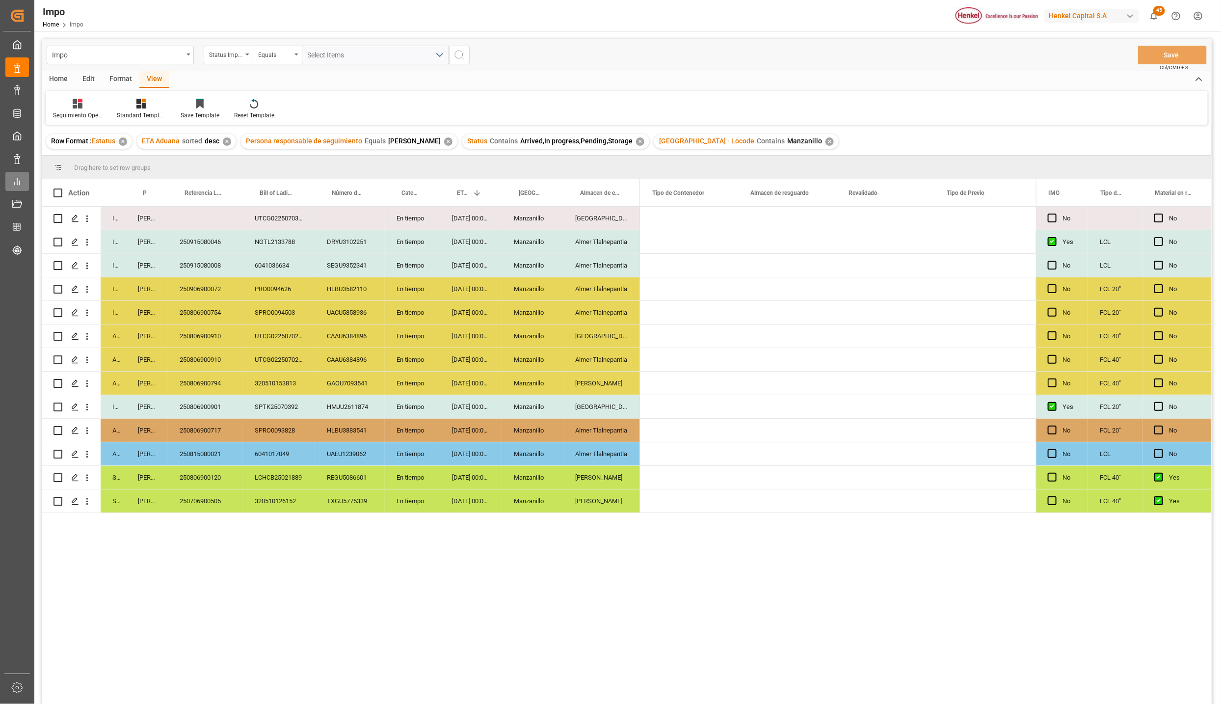
scroll to position [0, 1721]
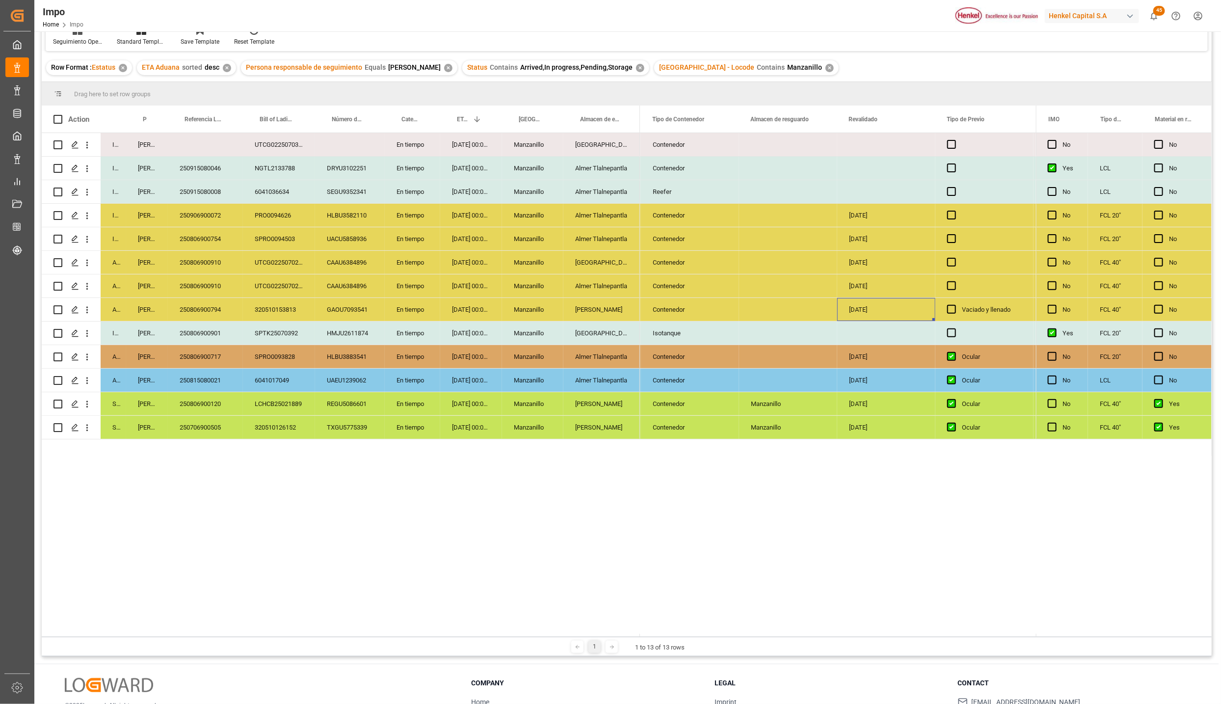
click at [496, 258] on div "[DATE] 00:00:00" at bounding box center [471, 262] width 62 height 23
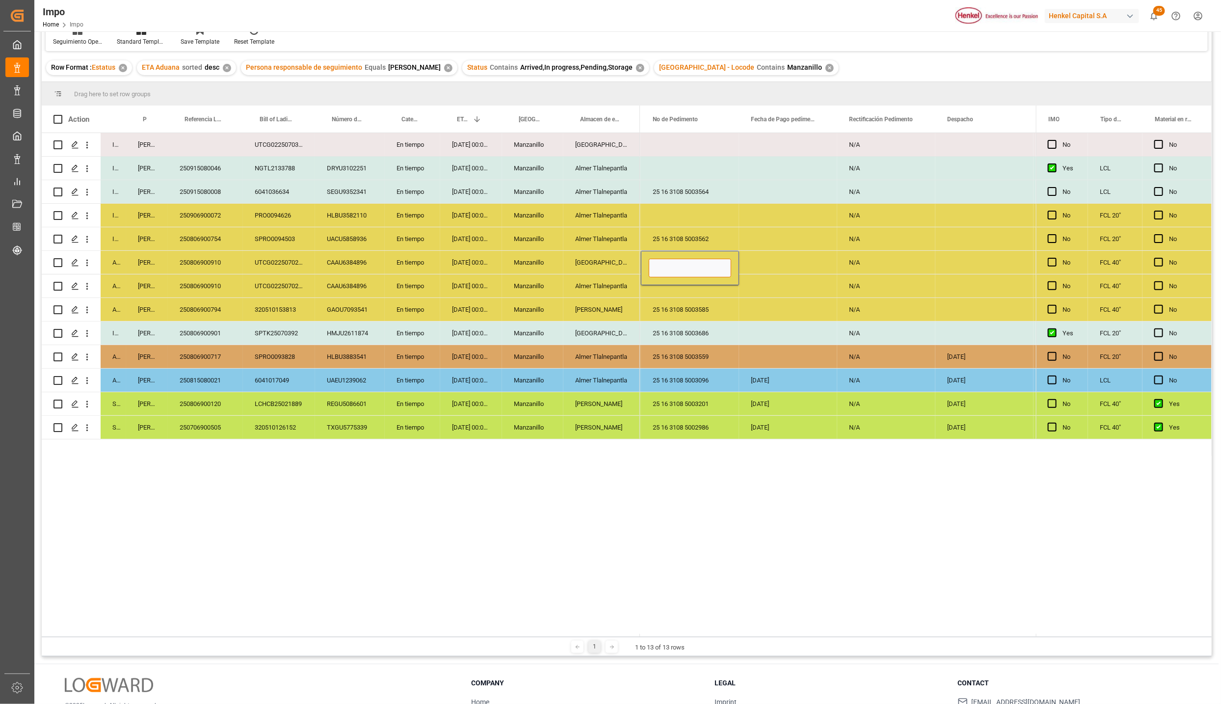
click at [698, 268] on input "Press SPACE to select this row." at bounding box center [690, 268] width 82 height 19
paste input "25 16 3108 5003722"
type input "25 16 3108 5003722"
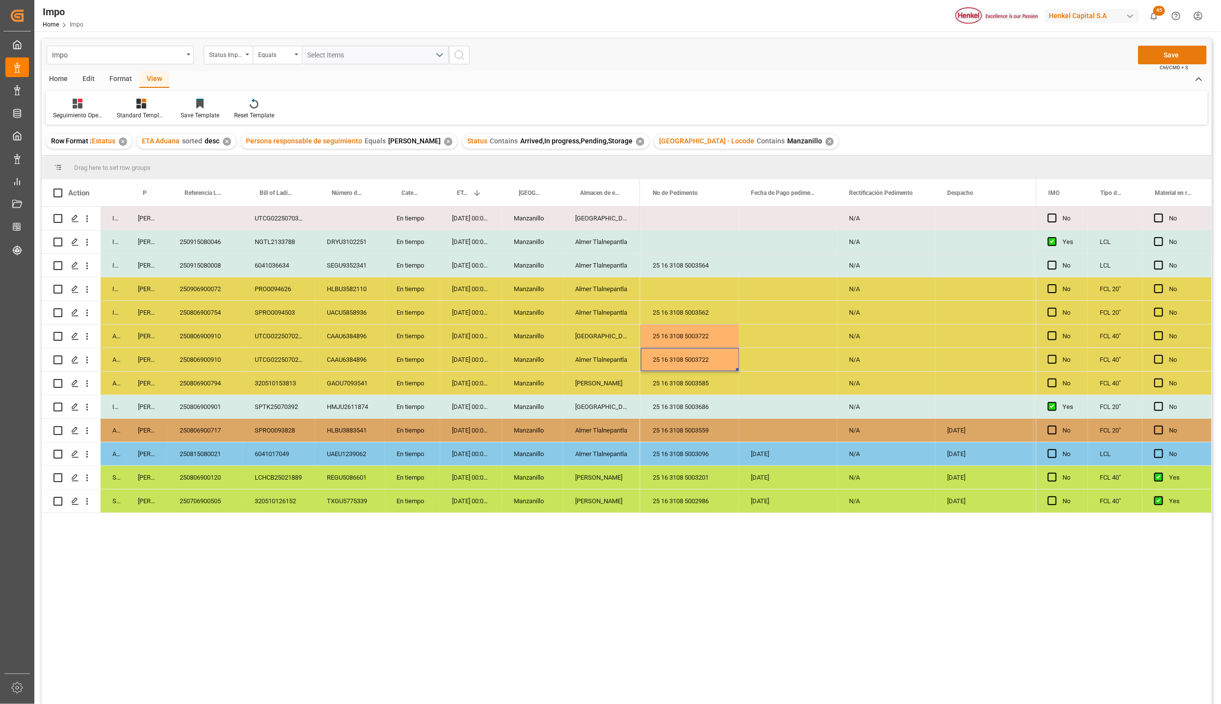
click at [1179, 51] on button "Save" at bounding box center [1172, 55] width 69 height 19
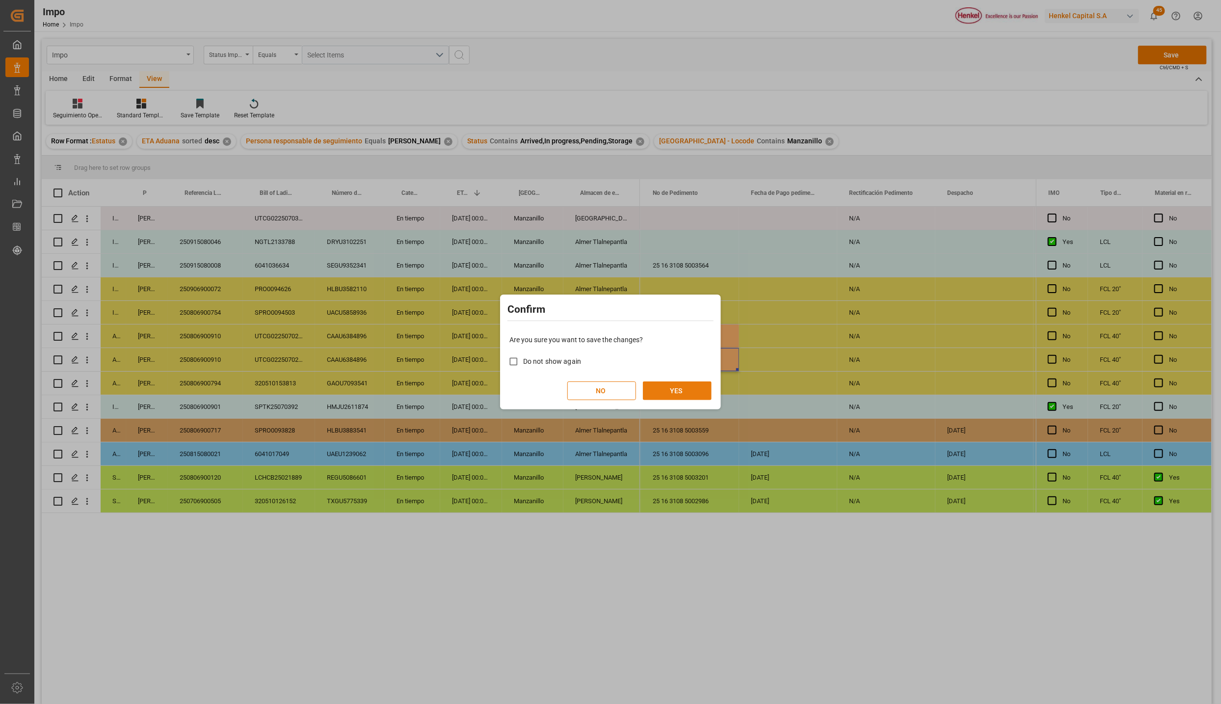
click at [676, 388] on button "YES" at bounding box center [677, 390] width 69 height 19
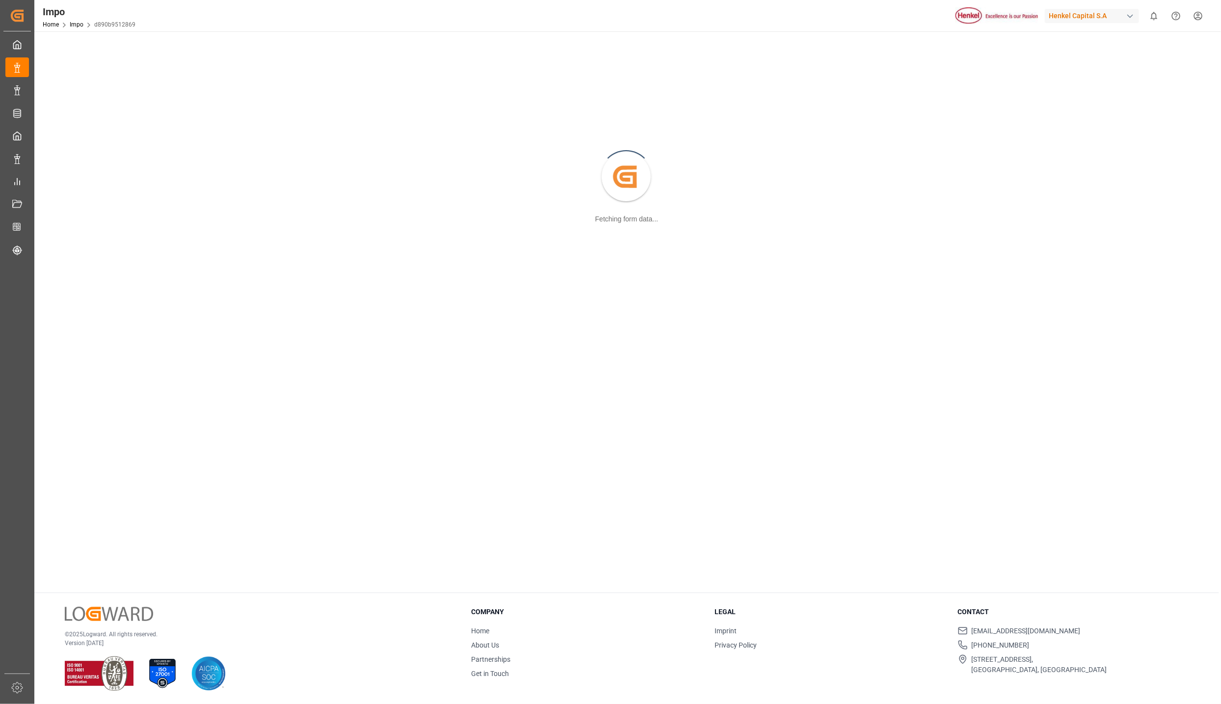
scroll to position [106, 0]
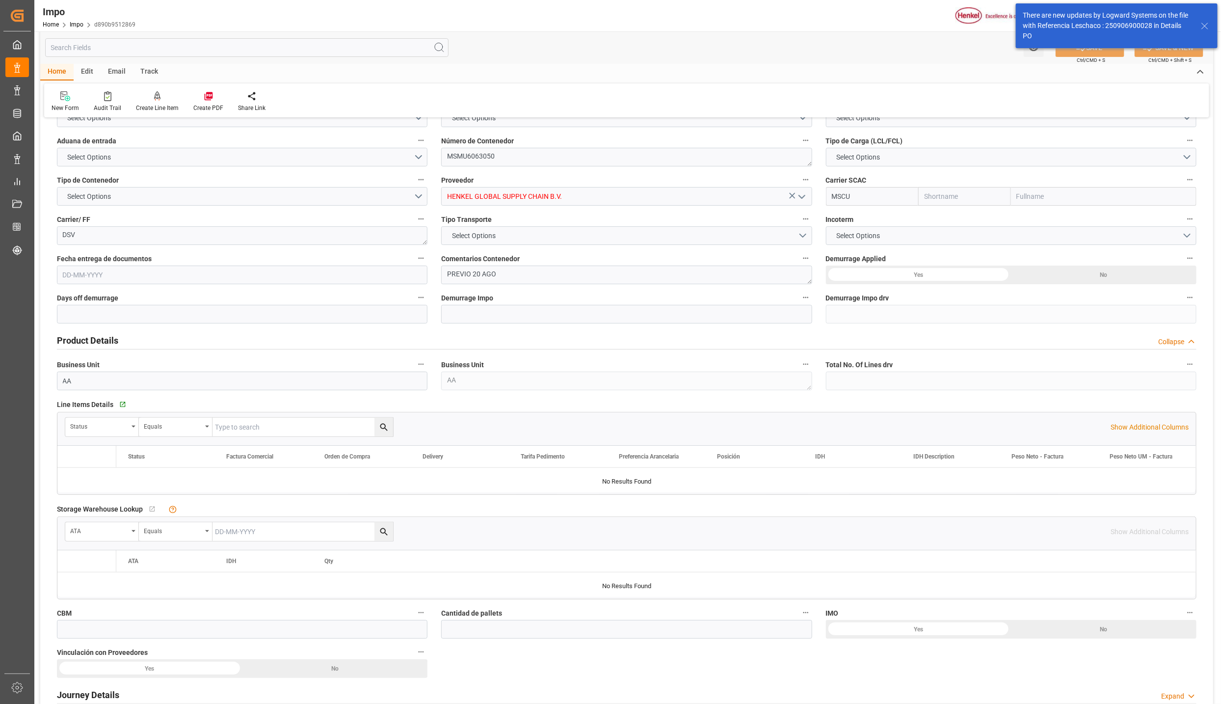
type input "MSC"
type input "Mediterranean Shipping Company"
type input "4"
type input "40"
type input "20"
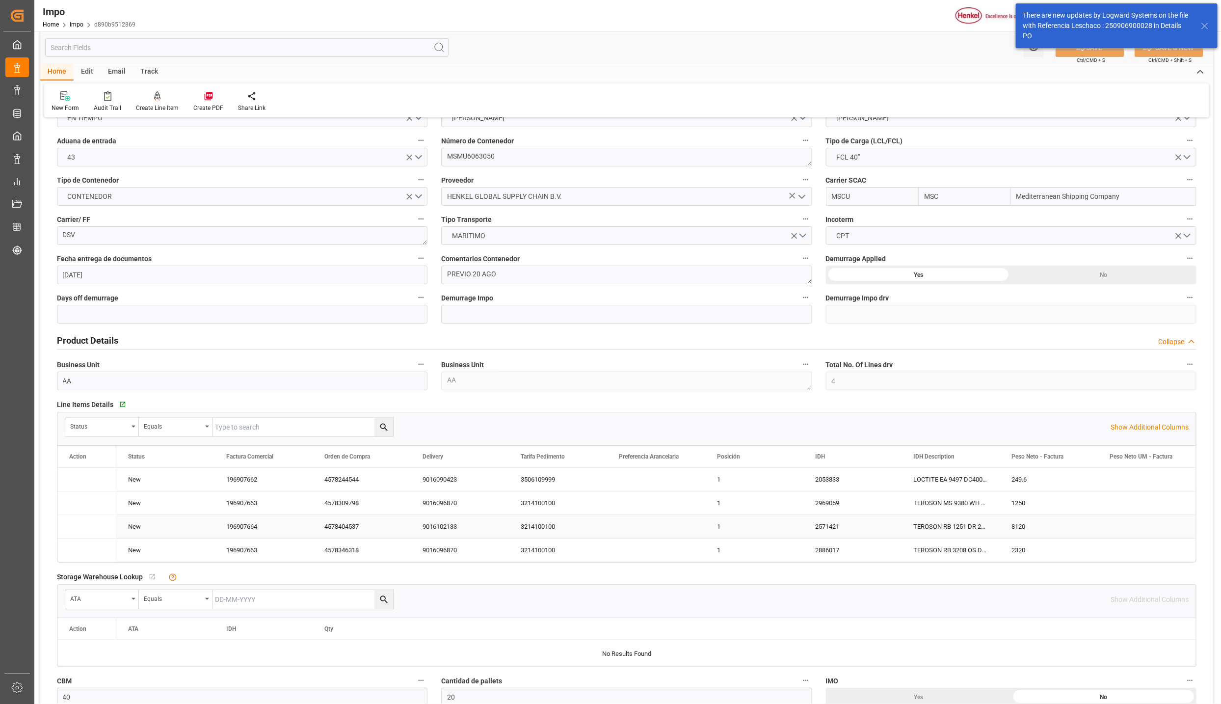
type input "[DATE]"
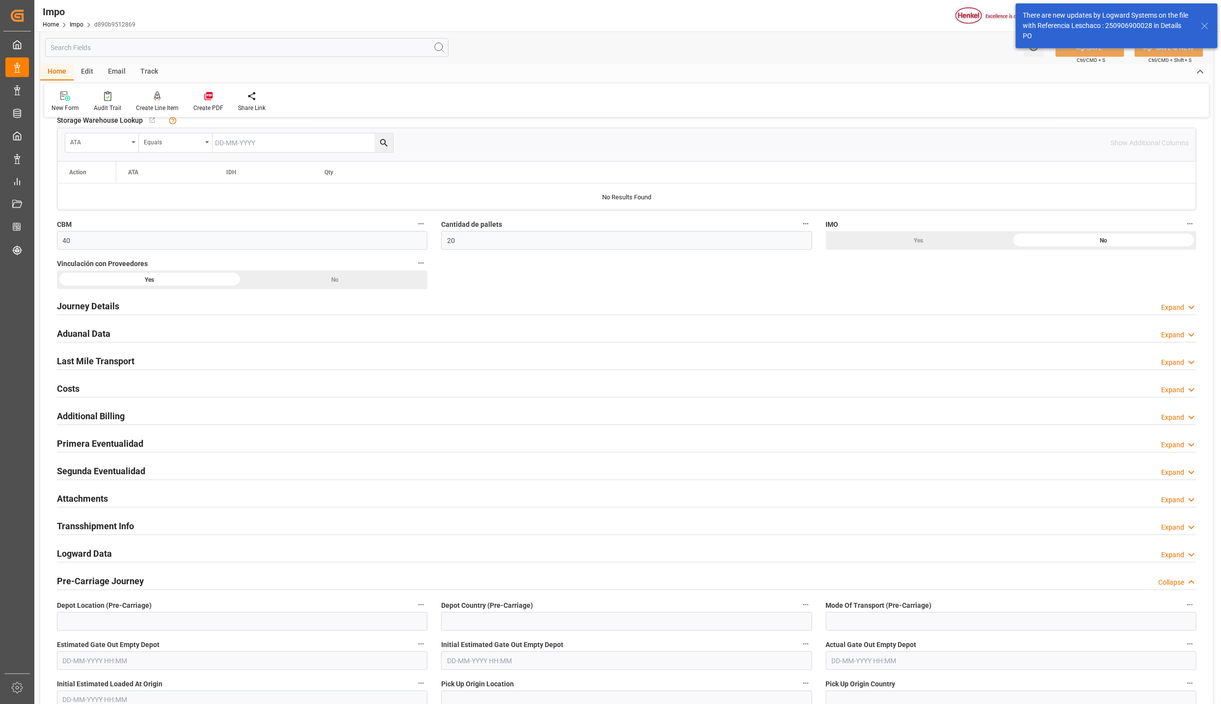
scroll to position [695, 0]
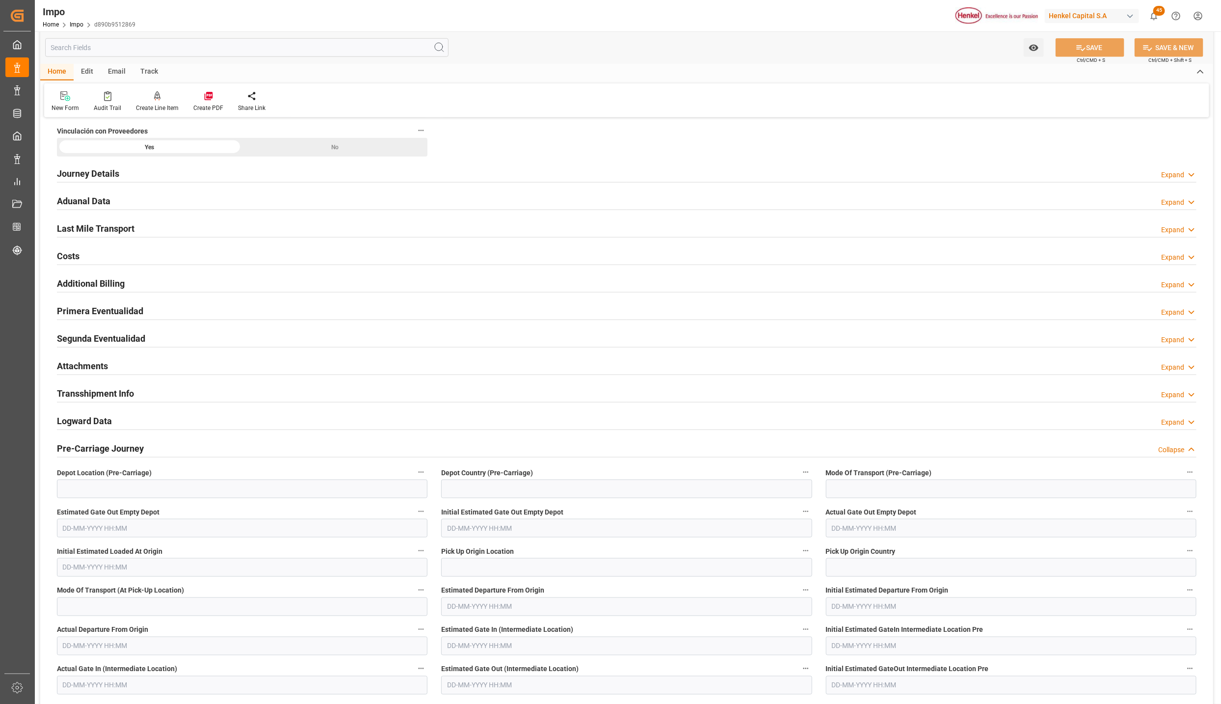
drag, startPoint x: 87, startPoint y: 370, endPoint x: 125, endPoint y: 377, distance: 38.5
click at [87, 369] on h2 "Attachments" at bounding box center [82, 365] width 51 height 13
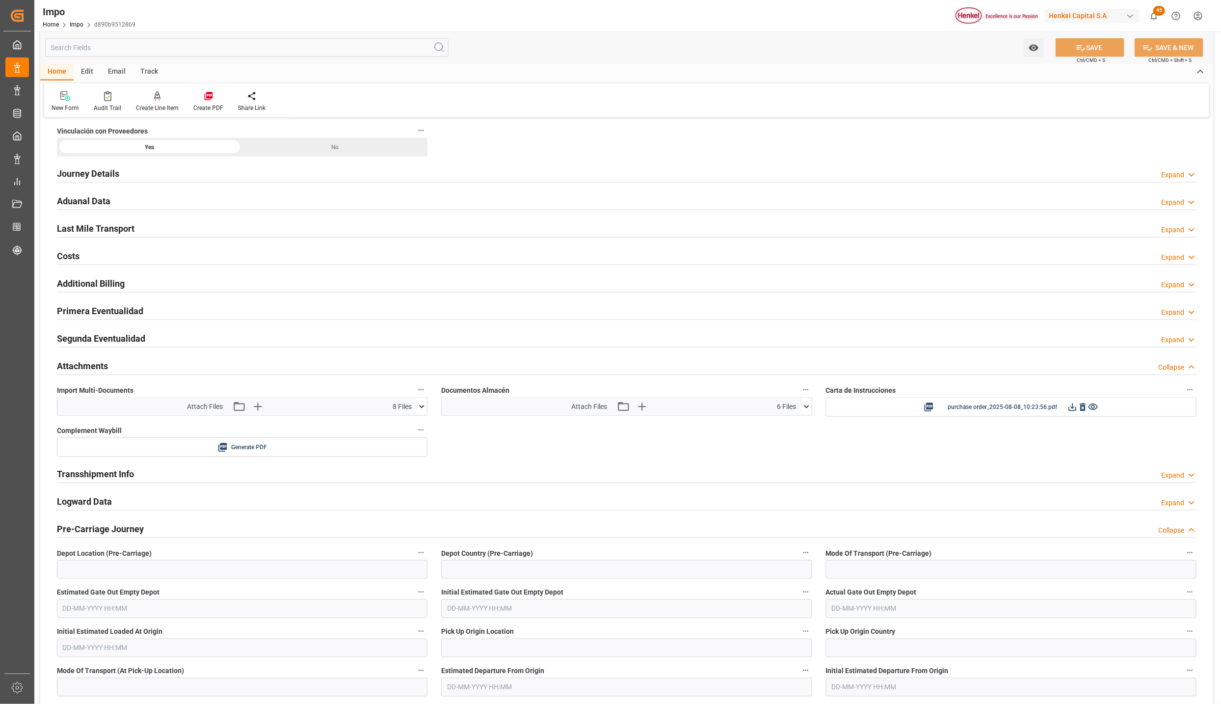
click at [422, 411] on icon at bounding box center [422, 406] width 10 height 10
click at [400, 500] on icon at bounding box center [396, 497] width 8 height 8
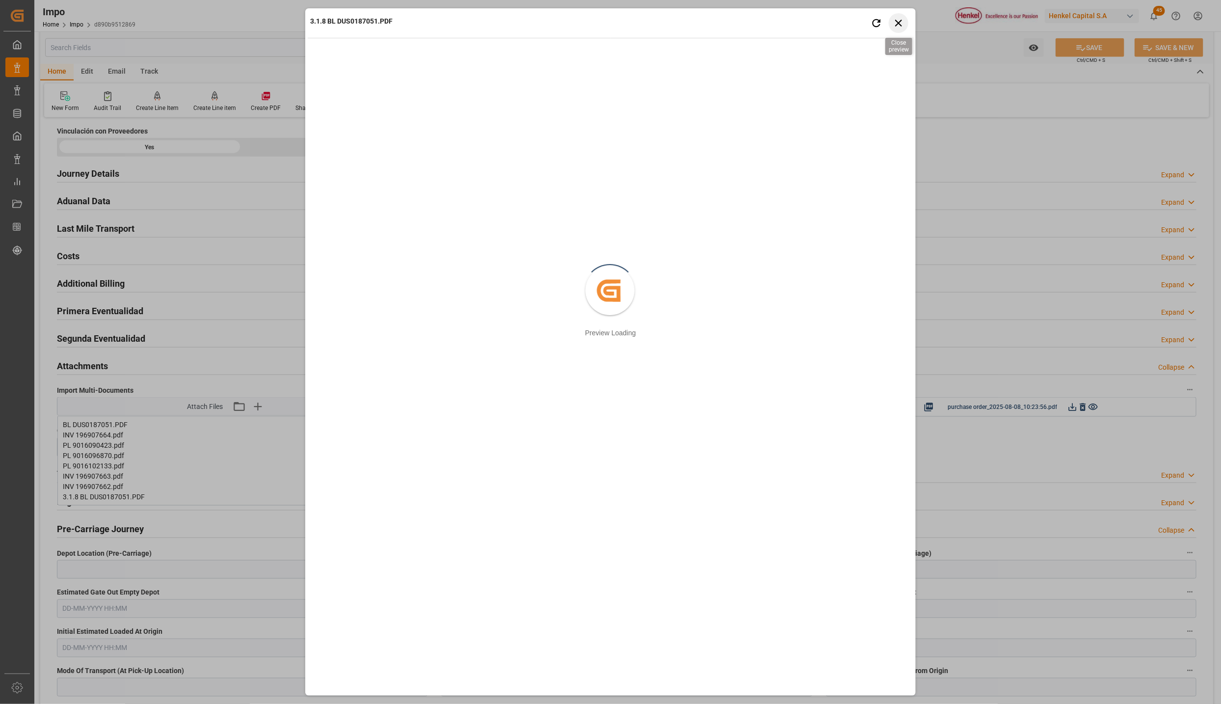
click at [904, 24] on icon "button" at bounding box center [899, 23] width 12 height 12
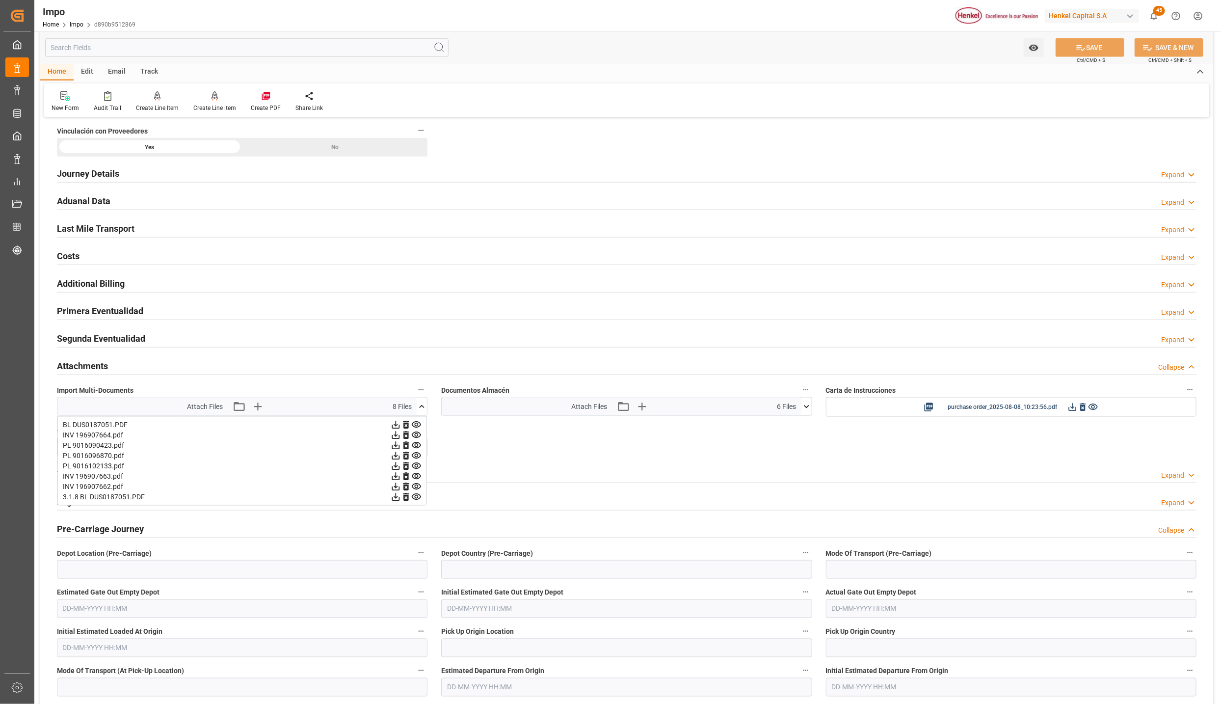
drag, startPoint x: 59, startPoint y: 310, endPoint x: 68, endPoint y: 317, distance: 11.1
click at [60, 310] on h2 "Primera Eventualidad" at bounding box center [100, 310] width 86 height 13
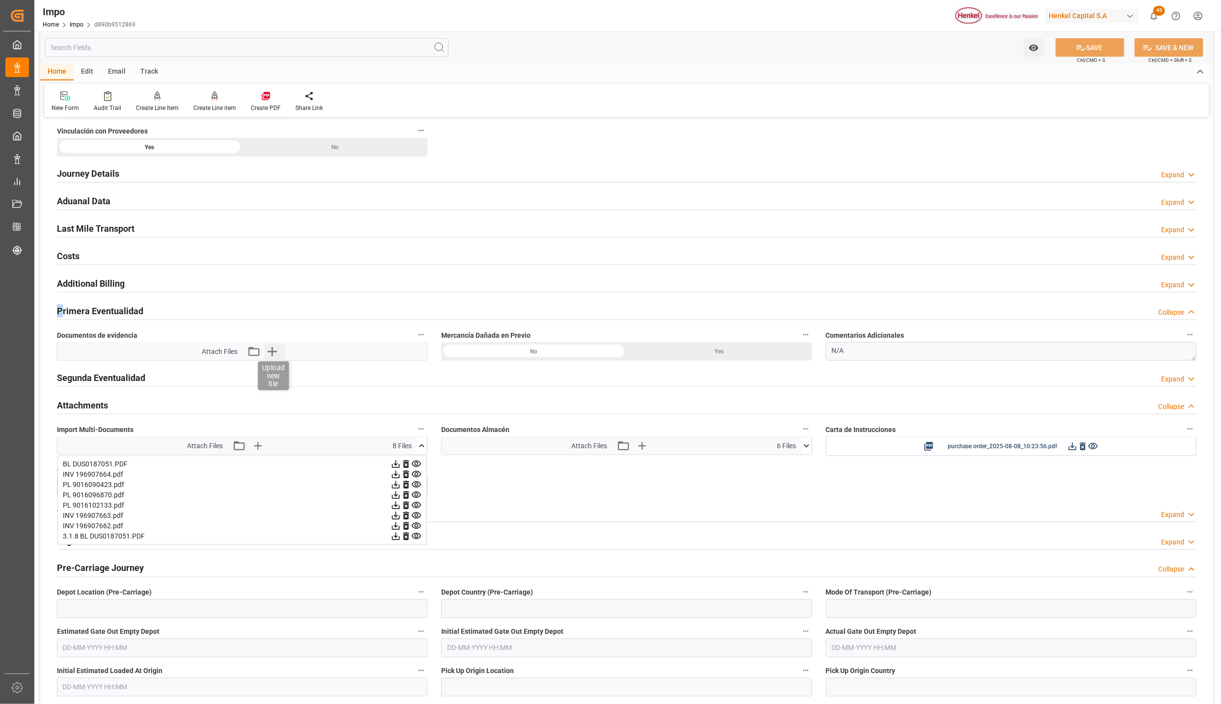
click at [276, 355] on icon "button" at bounding box center [272, 351] width 16 height 16
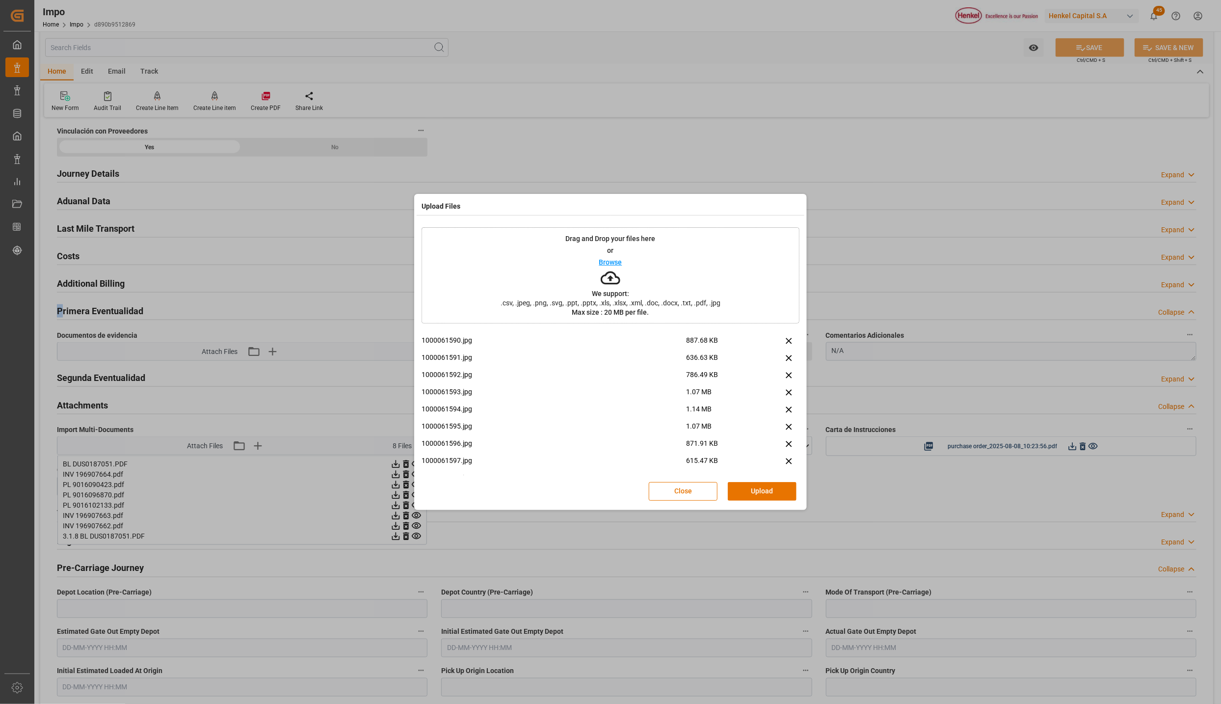
scroll to position [147, 0]
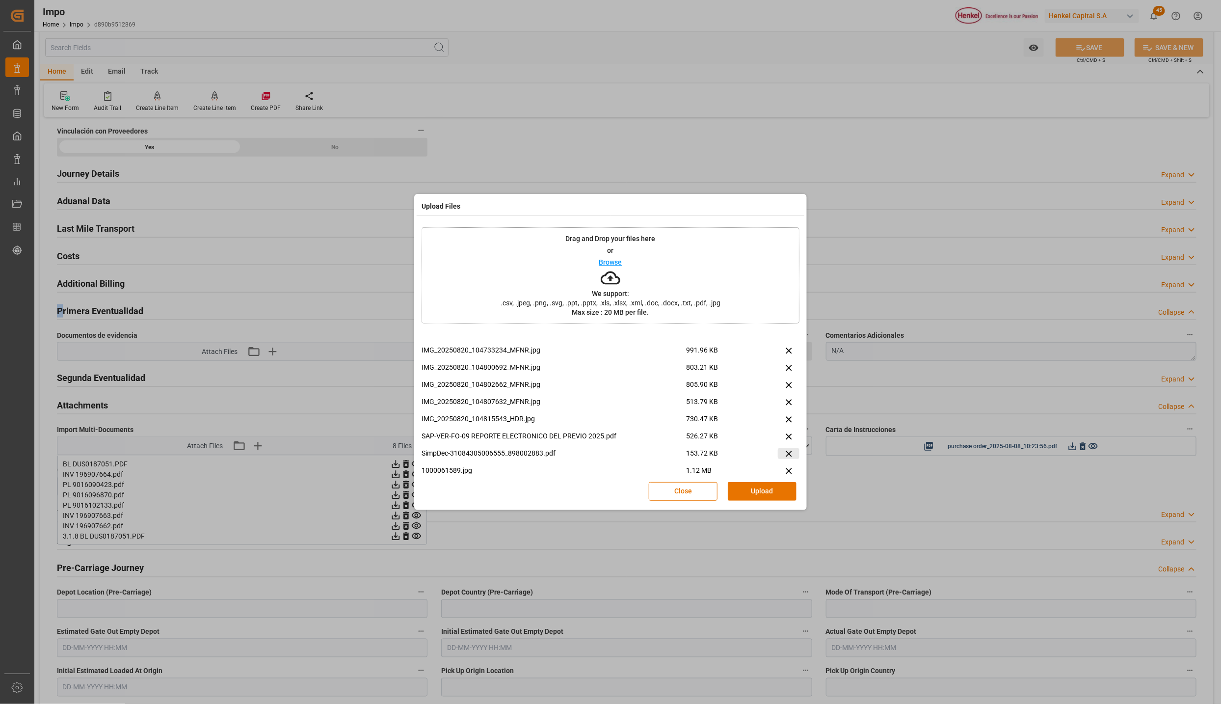
click at [784, 455] on icon at bounding box center [789, 453] width 10 height 10
click at [784, 352] on icon at bounding box center [789, 355] width 10 height 10
click at [765, 492] on button "Upload" at bounding box center [762, 491] width 69 height 19
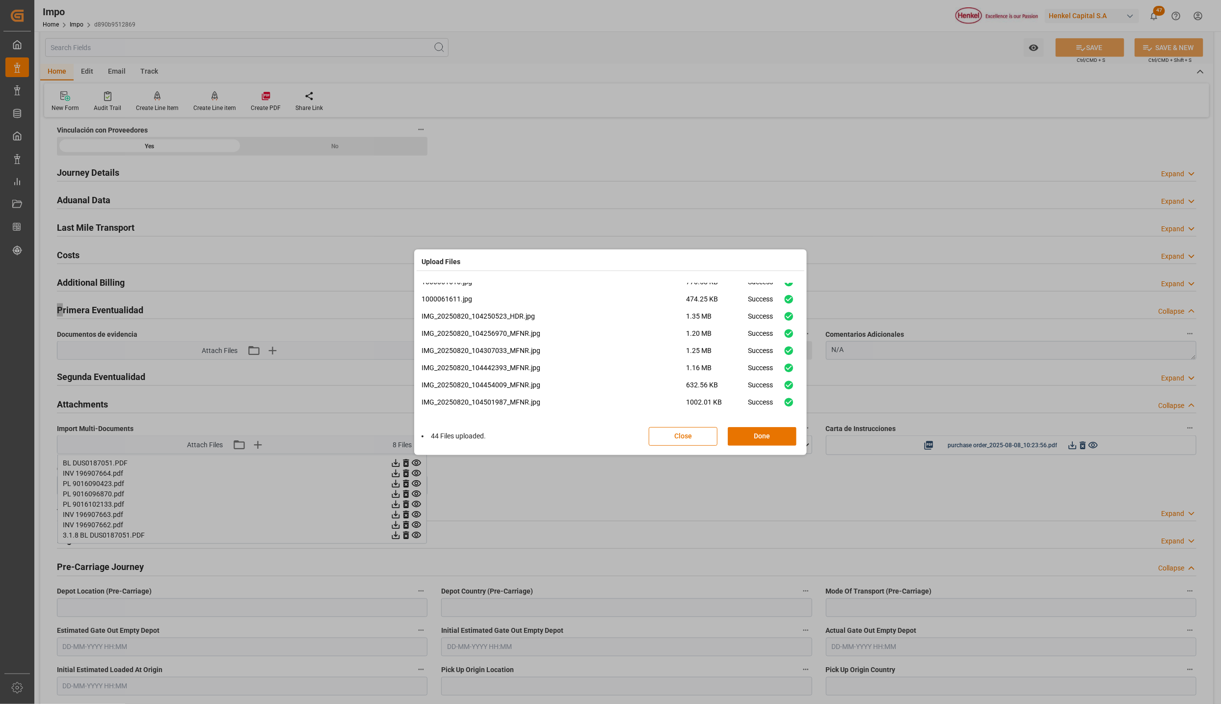
scroll to position [695, 0]
click at [755, 438] on button "Done" at bounding box center [762, 436] width 69 height 19
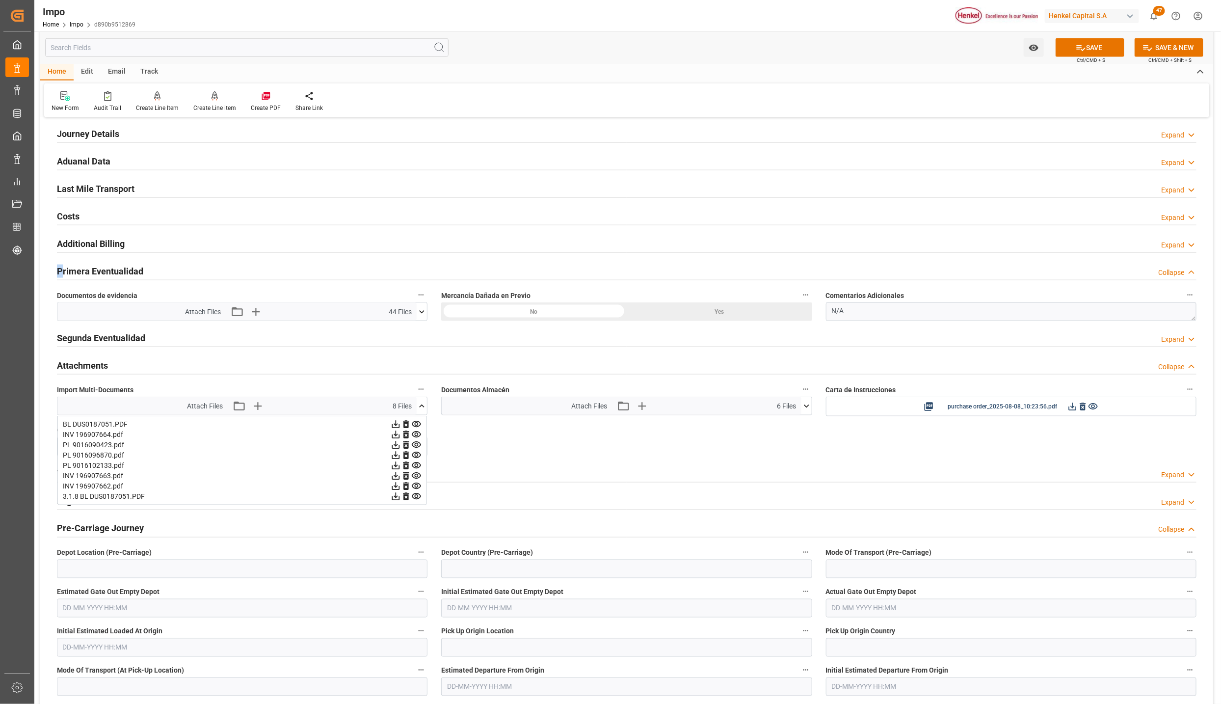
scroll to position [769, 0]
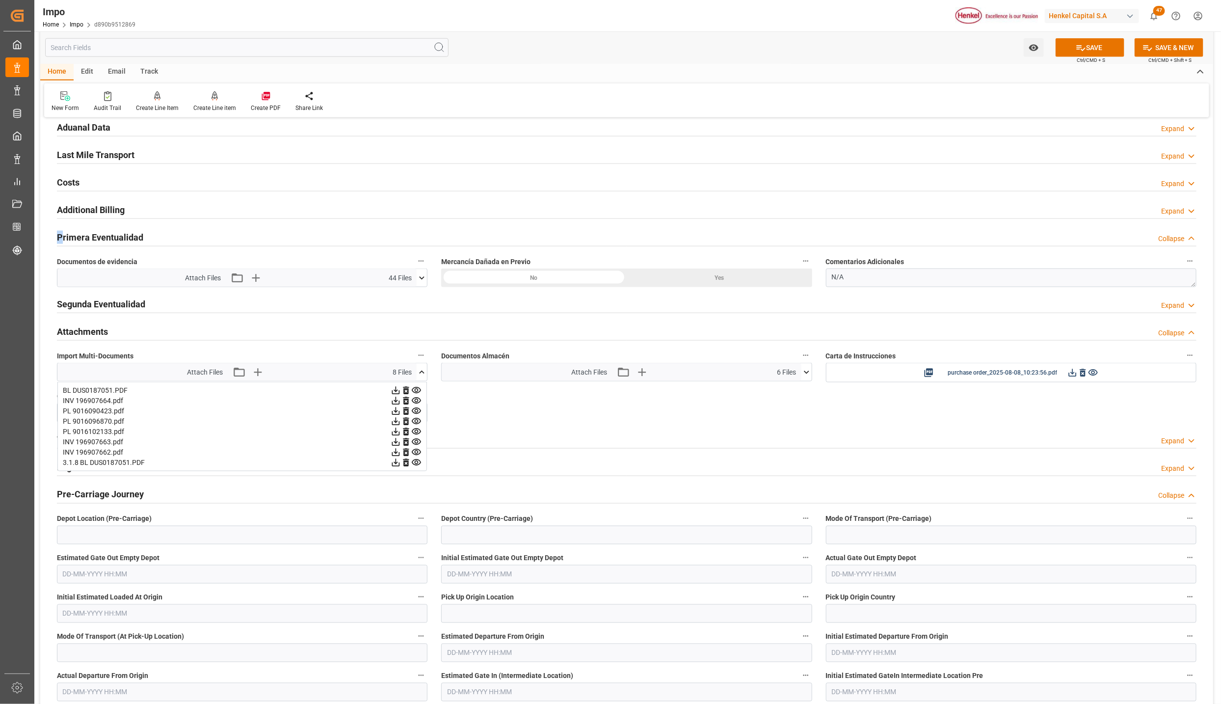
click at [1097, 47] on button "SAVE" at bounding box center [1089, 47] width 69 height 19
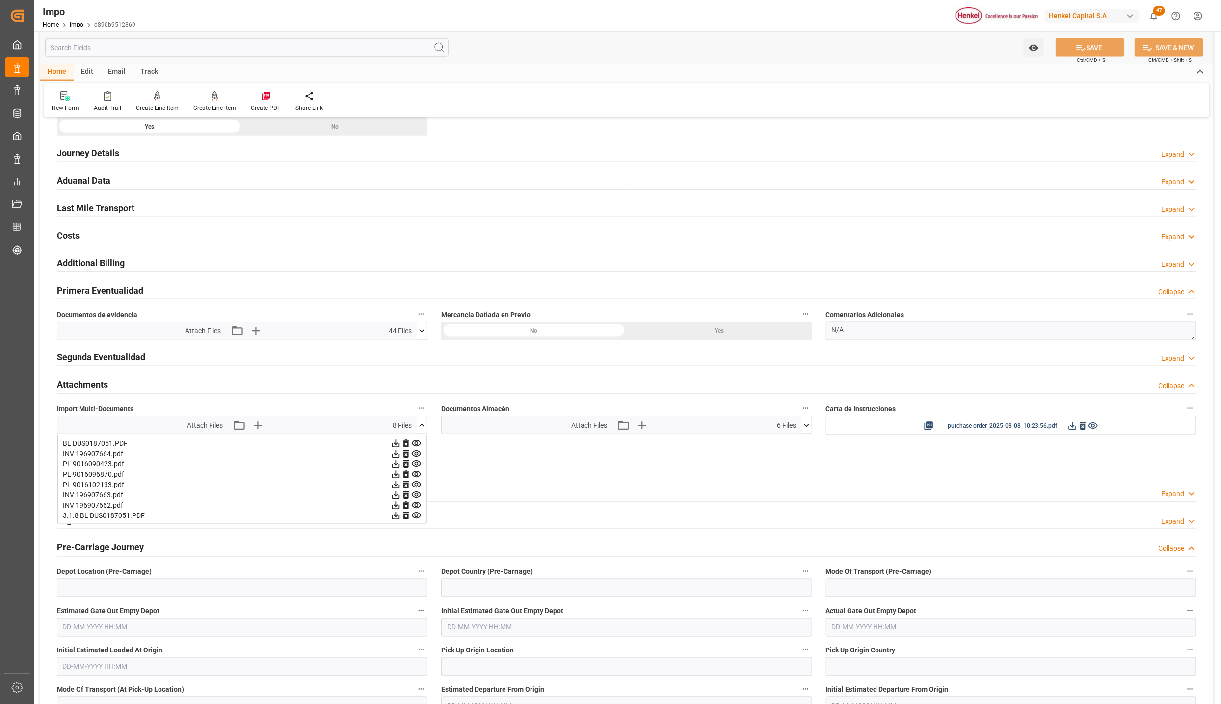
scroll to position [695, 0]
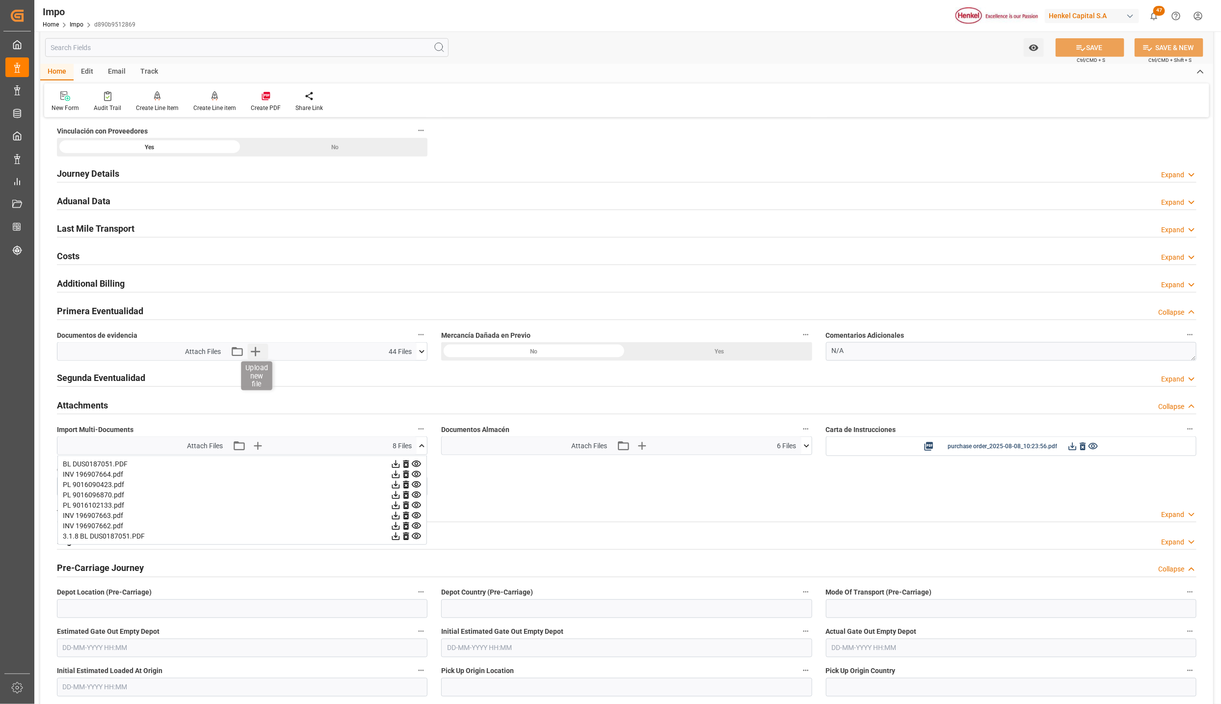
click at [252, 353] on icon "button" at bounding box center [255, 351] width 16 height 16
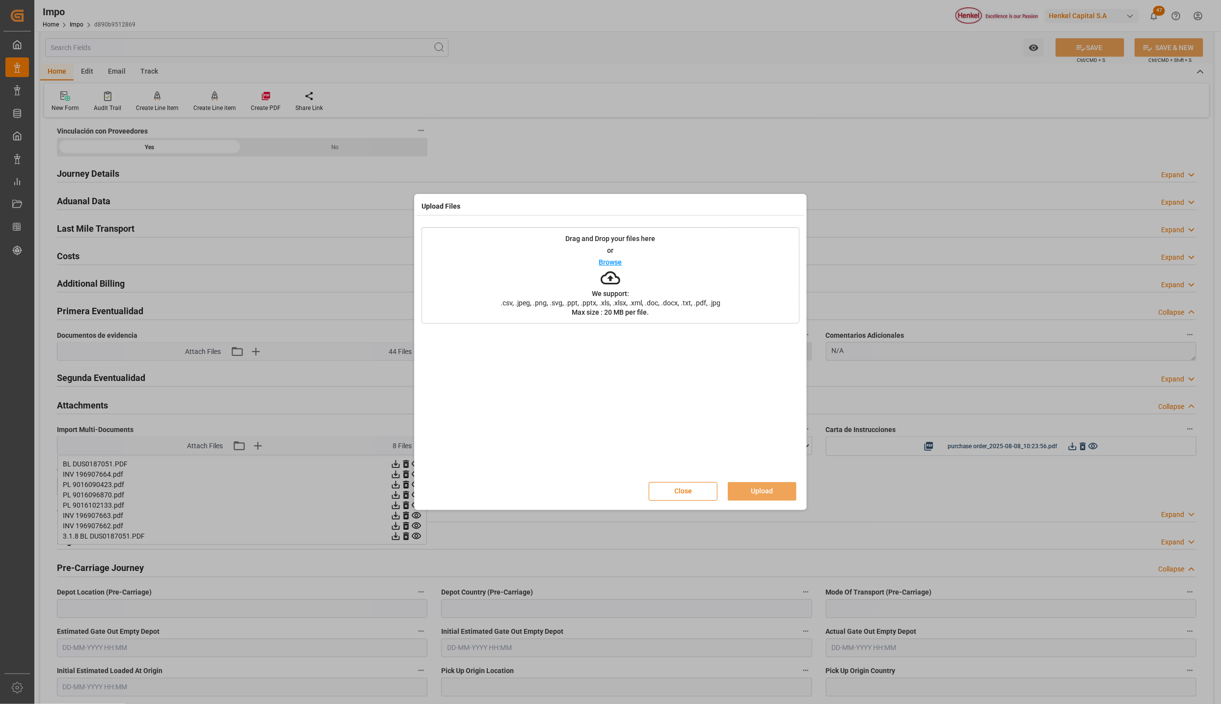
click at [672, 485] on button "Close" at bounding box center [683, 491] width 69 height 19
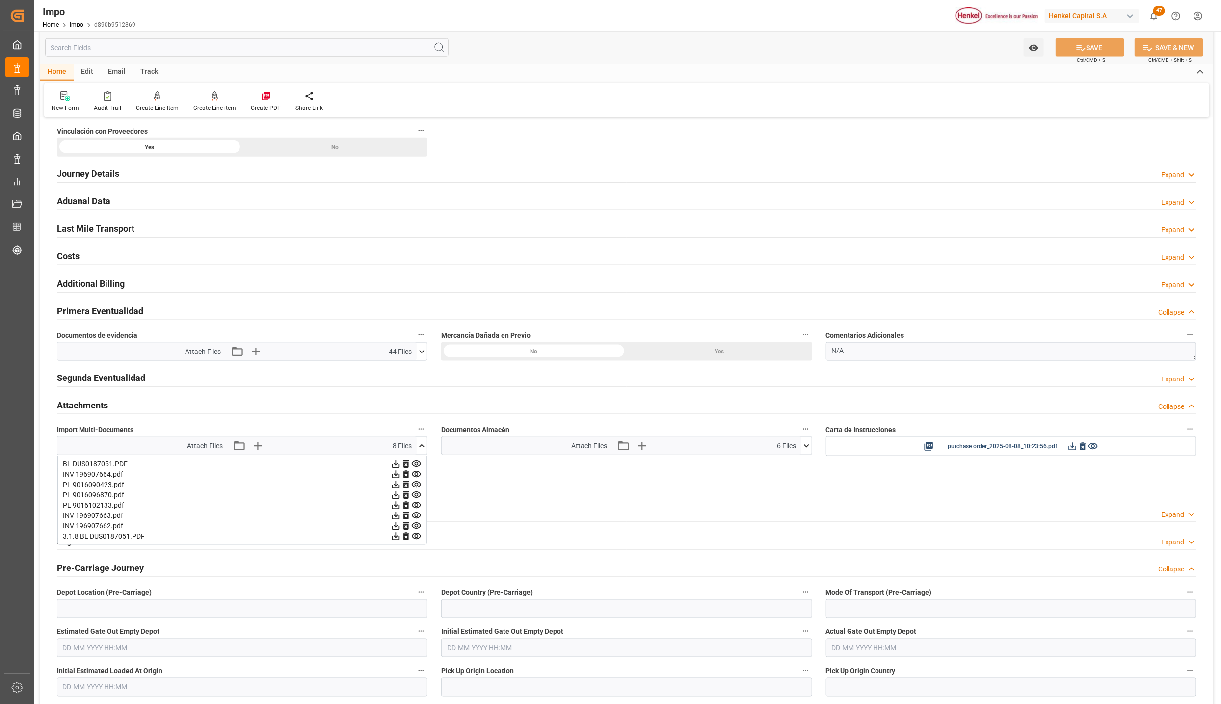
click at [422, 357] on icon at bounding box center [422, 351] width 10 height 10
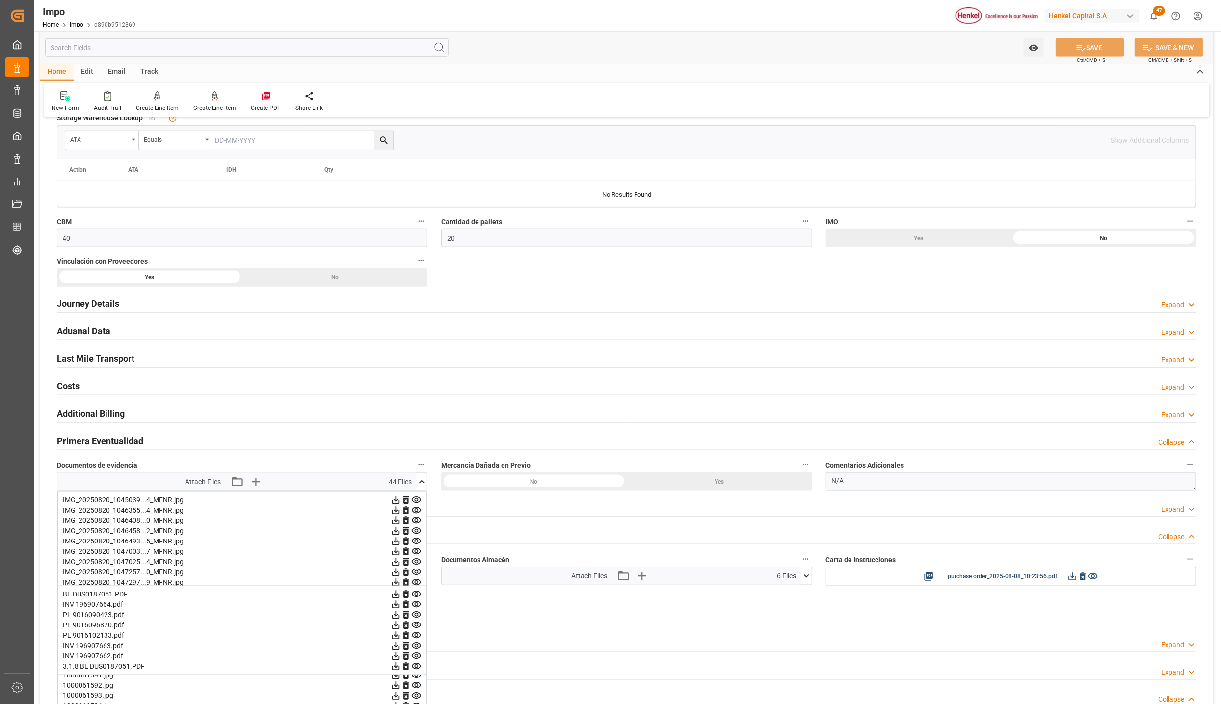
scroll to position [548, 0]
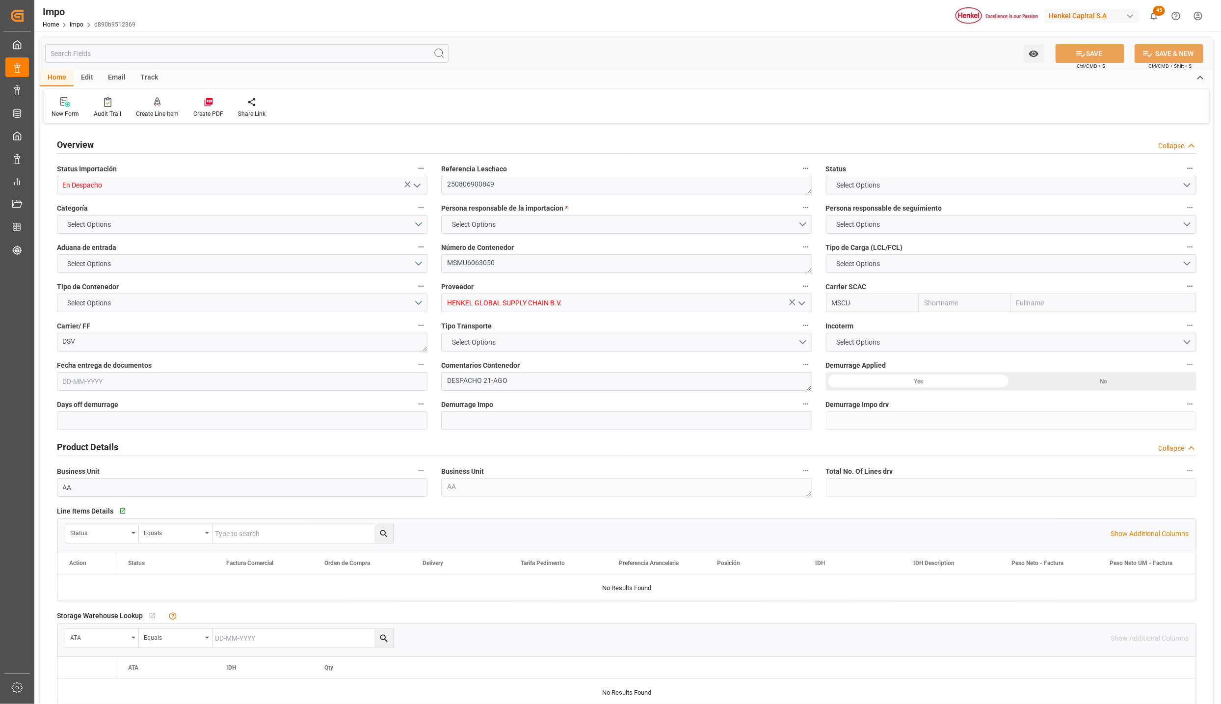
type input "MSC"
type input "Mediterranean Shipping Company"
type input "4"
type input "40"
type input "20"
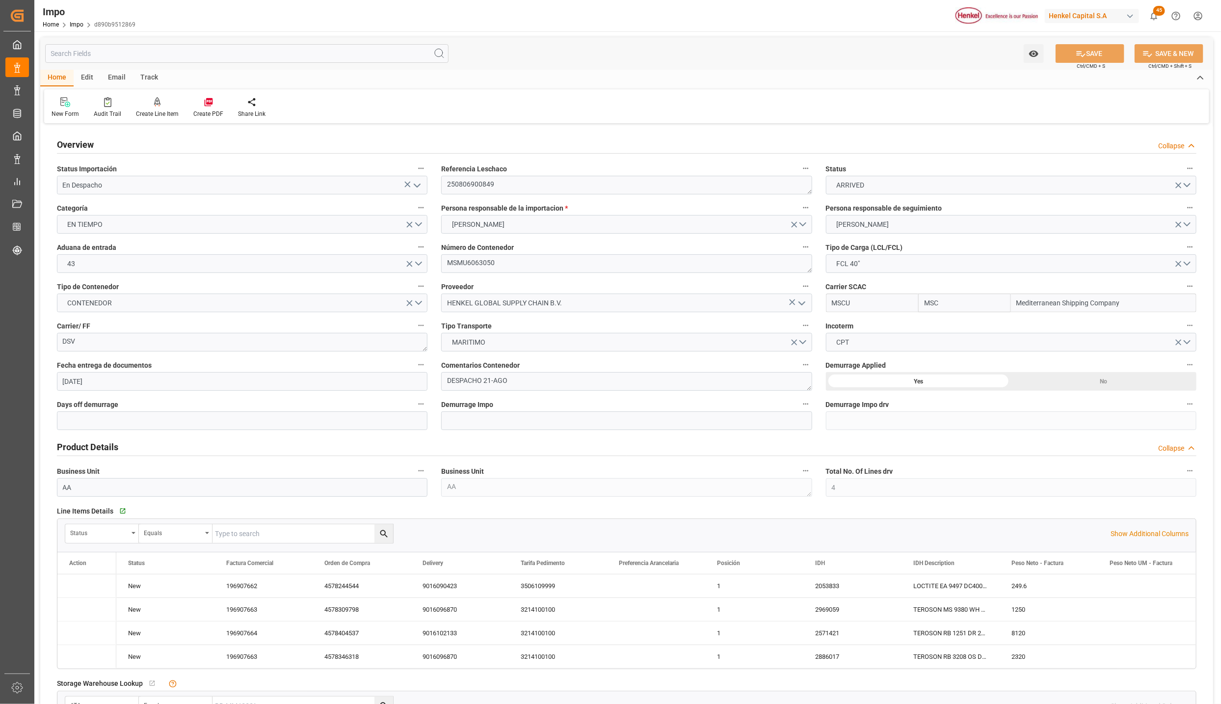
type input "[DATE]"
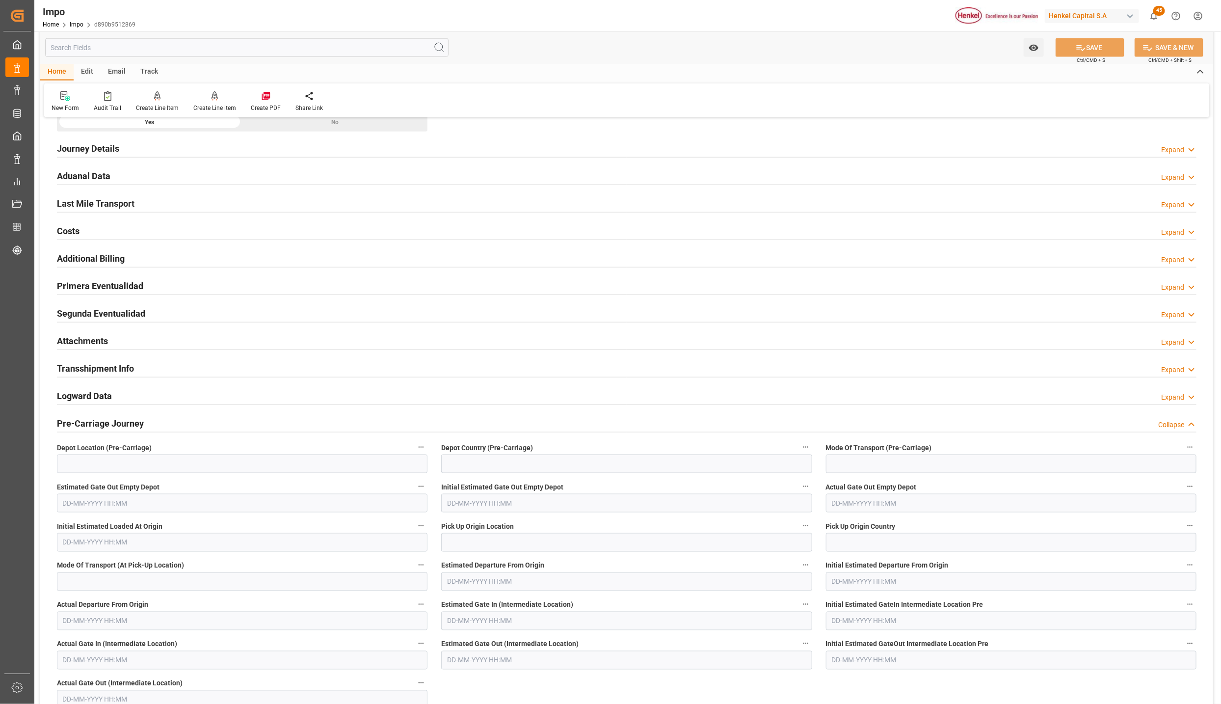
scroll to position [736, 0]
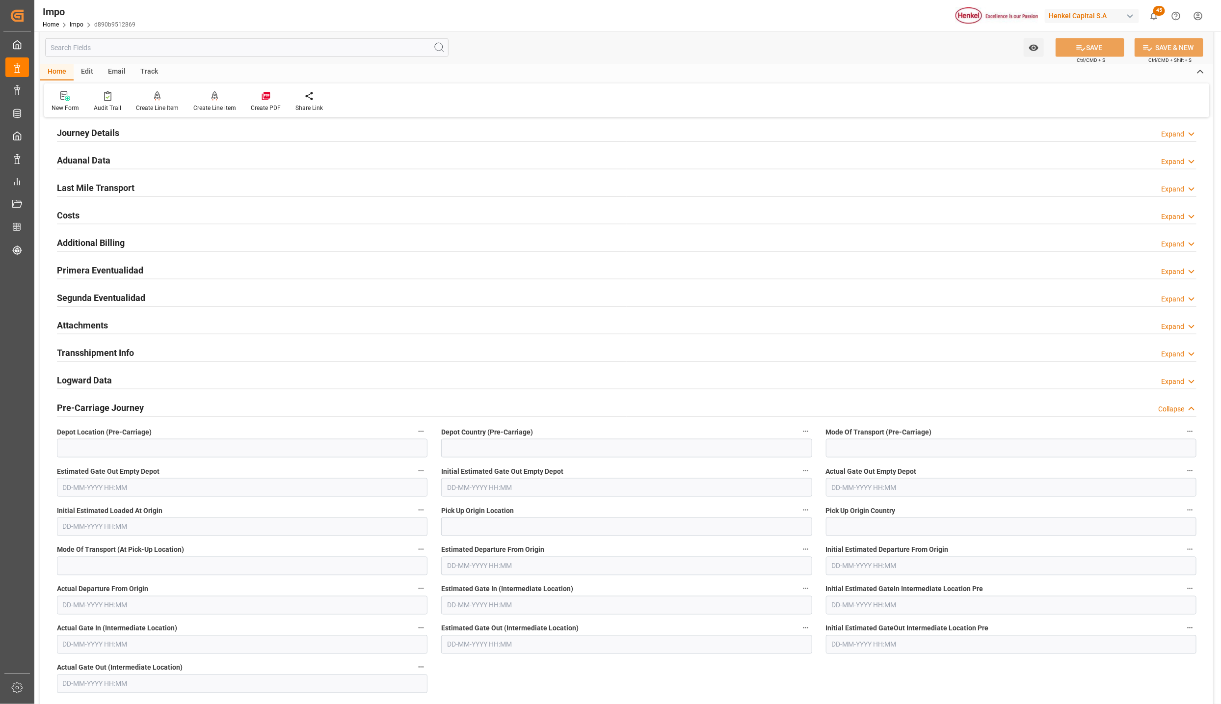
drag, startPoint x: 80, startPoint y: 271, endPoint x: 92, endPoint y: 277, distance: 13.0
click at [80, 271] on h2 "Primera Eventualidad" at bounding box center [100, 270] width 86 height 13
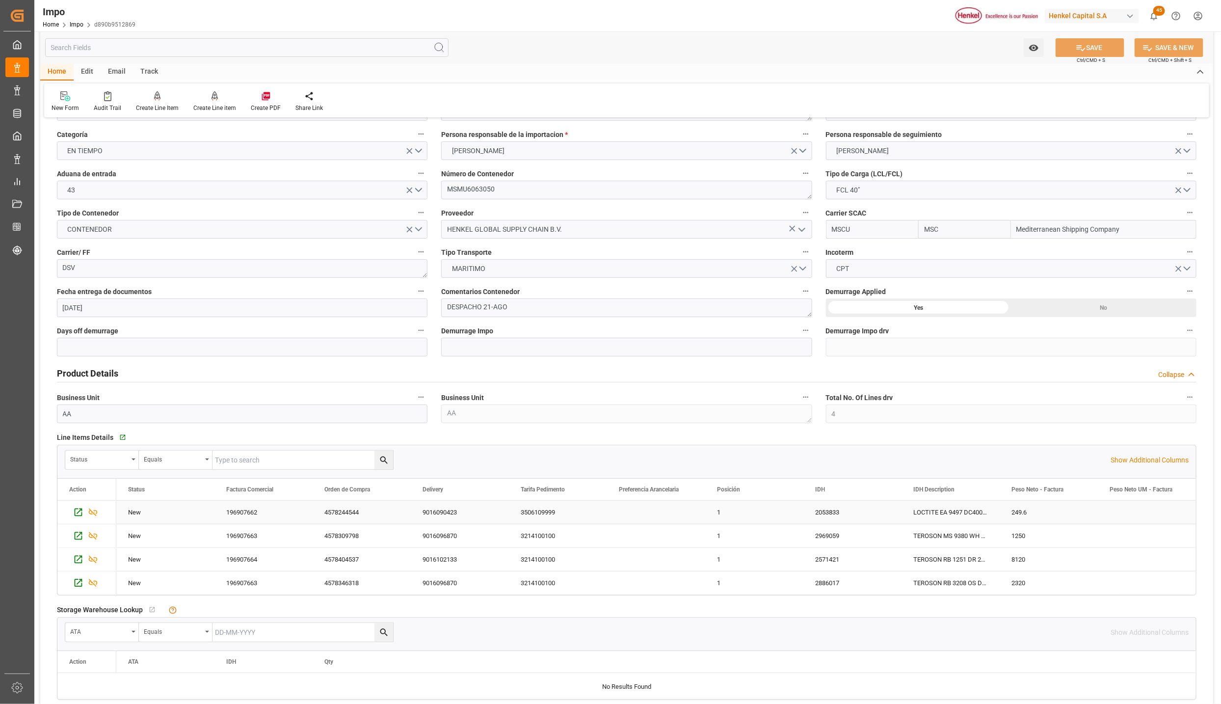
scroll to position [0, 0]
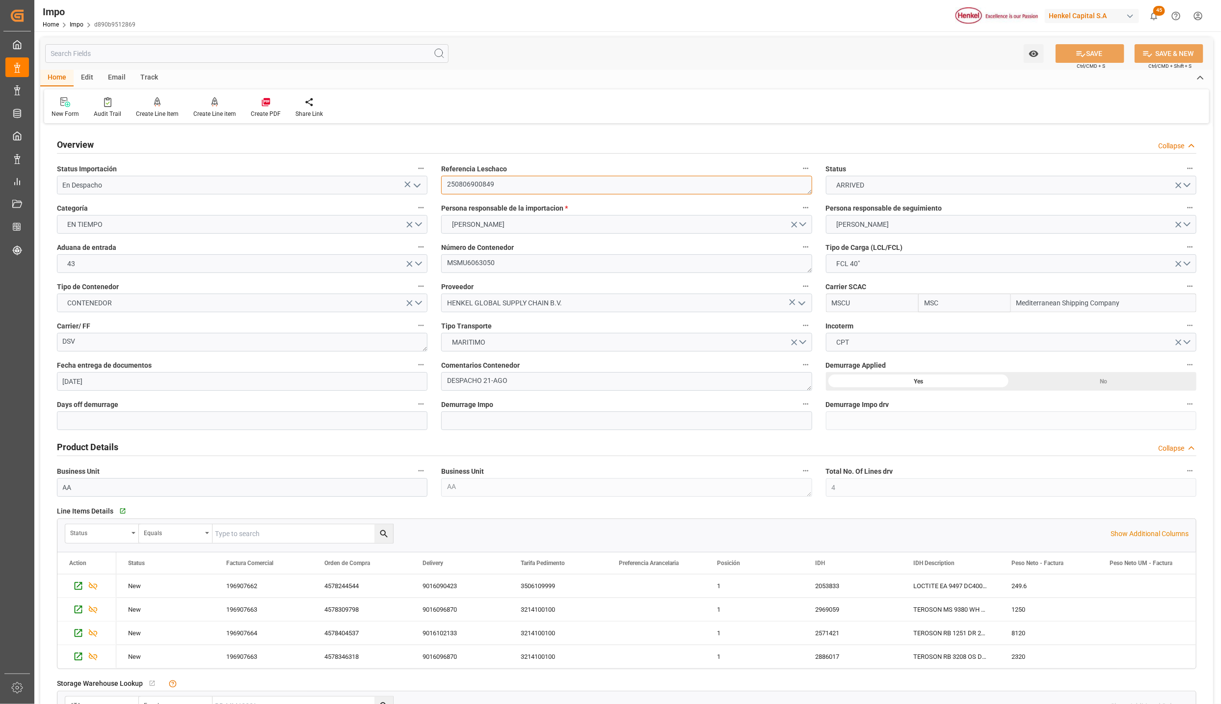
drag, startPoint x: 496, startPoint y: 188, endPoint x: 430, endPoint y: 199, distance: 66.6
click at [434, 185] on div "Referencia Leschaco 250806900849" at bounding box center [626, 177] width 384 height 39
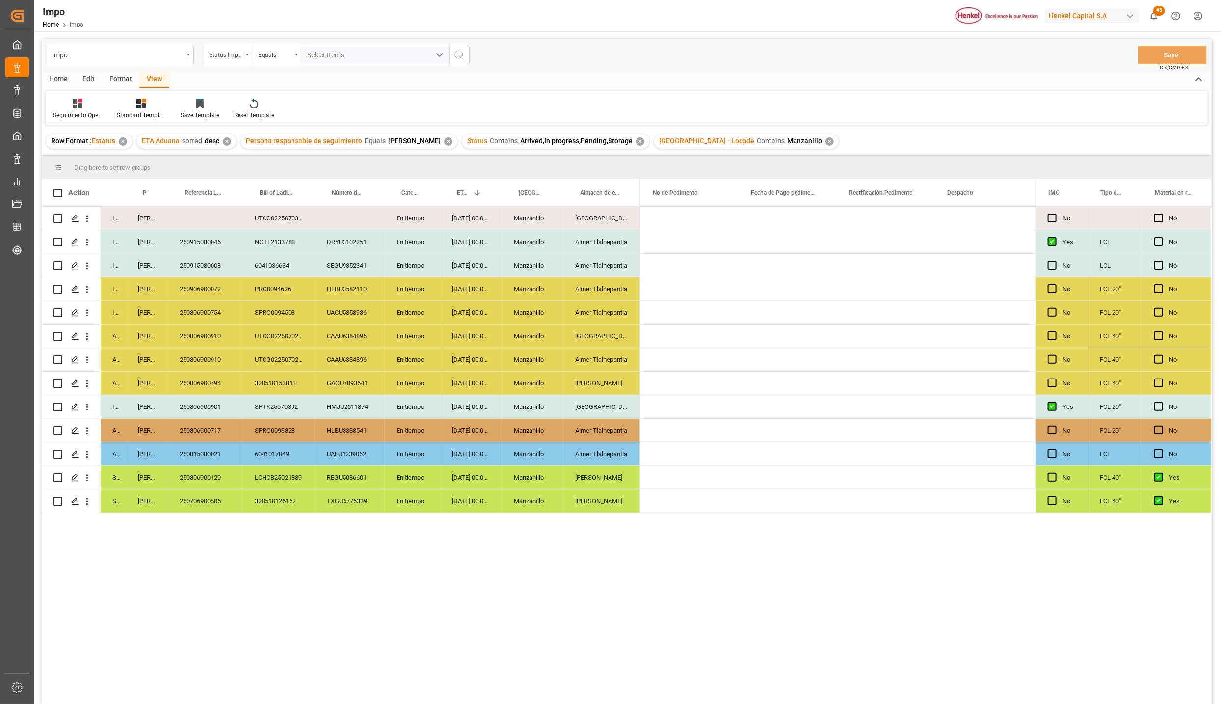
scroll to position [0, 2366]
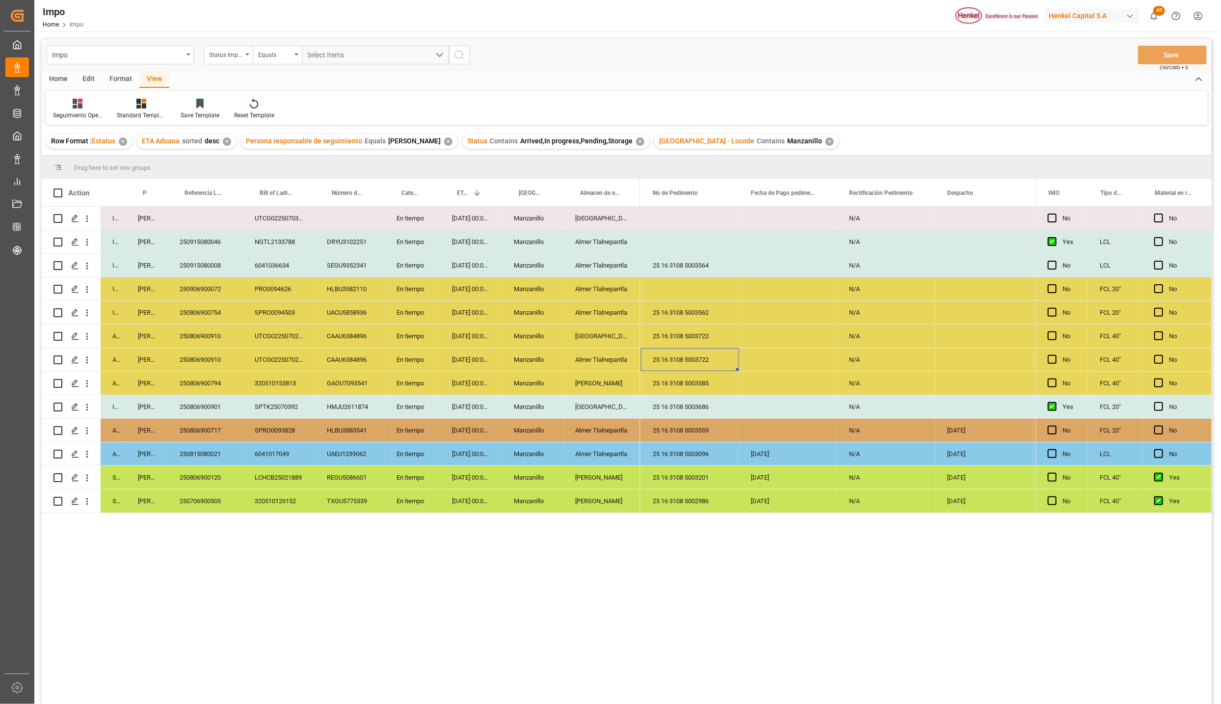
click at [488, 243] on div "[DATE] 00:00:00" at bounding box center [471, 241] width 62 height 23
click at [198, 642] on div "In progress [PERSON_NAME] UTCG0225070387 En tiempo [DATE] 00:00:00 Manzanillo […" at bounding box center [627, 457] width 1170 height 501
